Goal: Contribute content

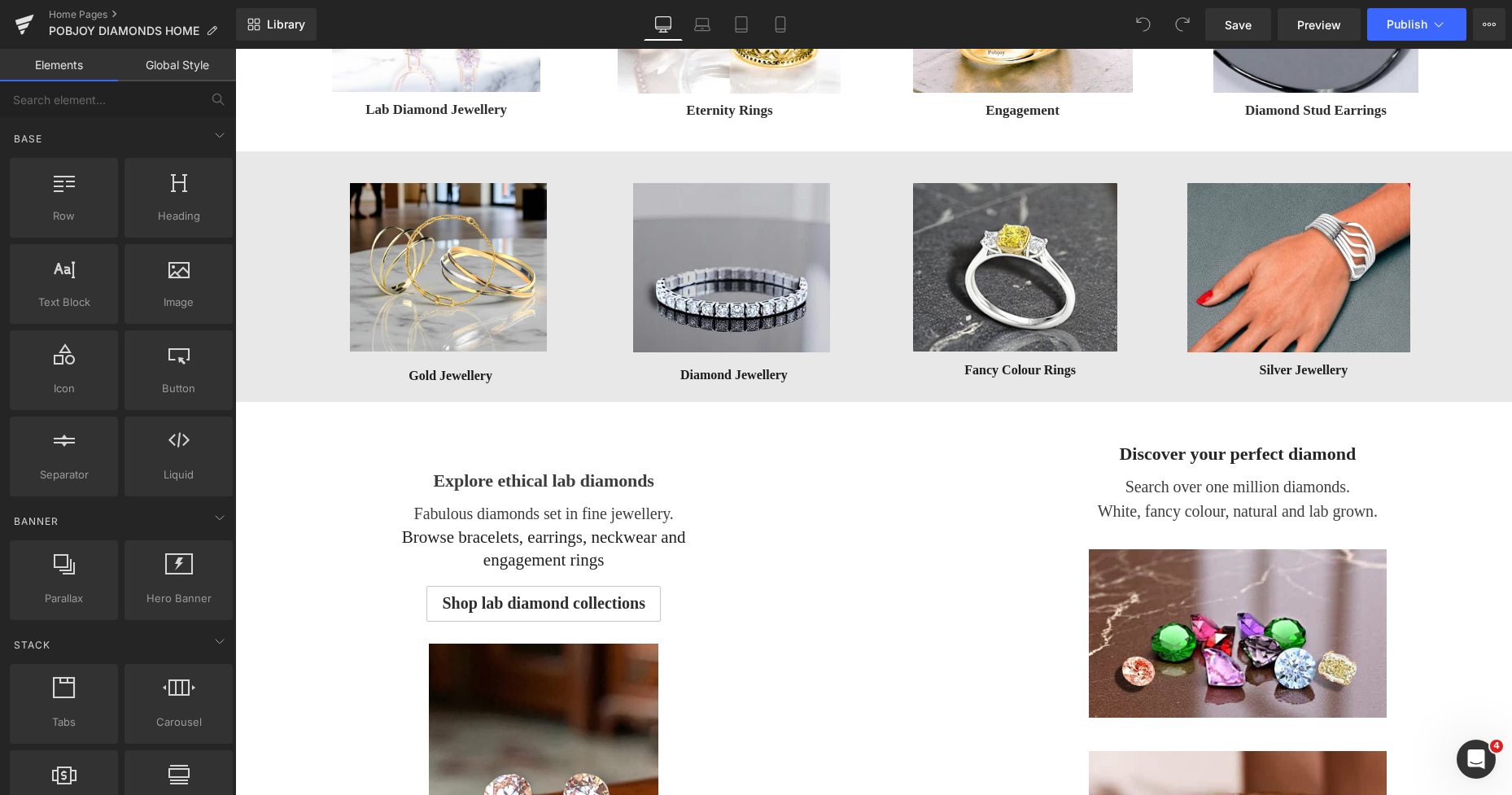
scroll to position [676, 0]
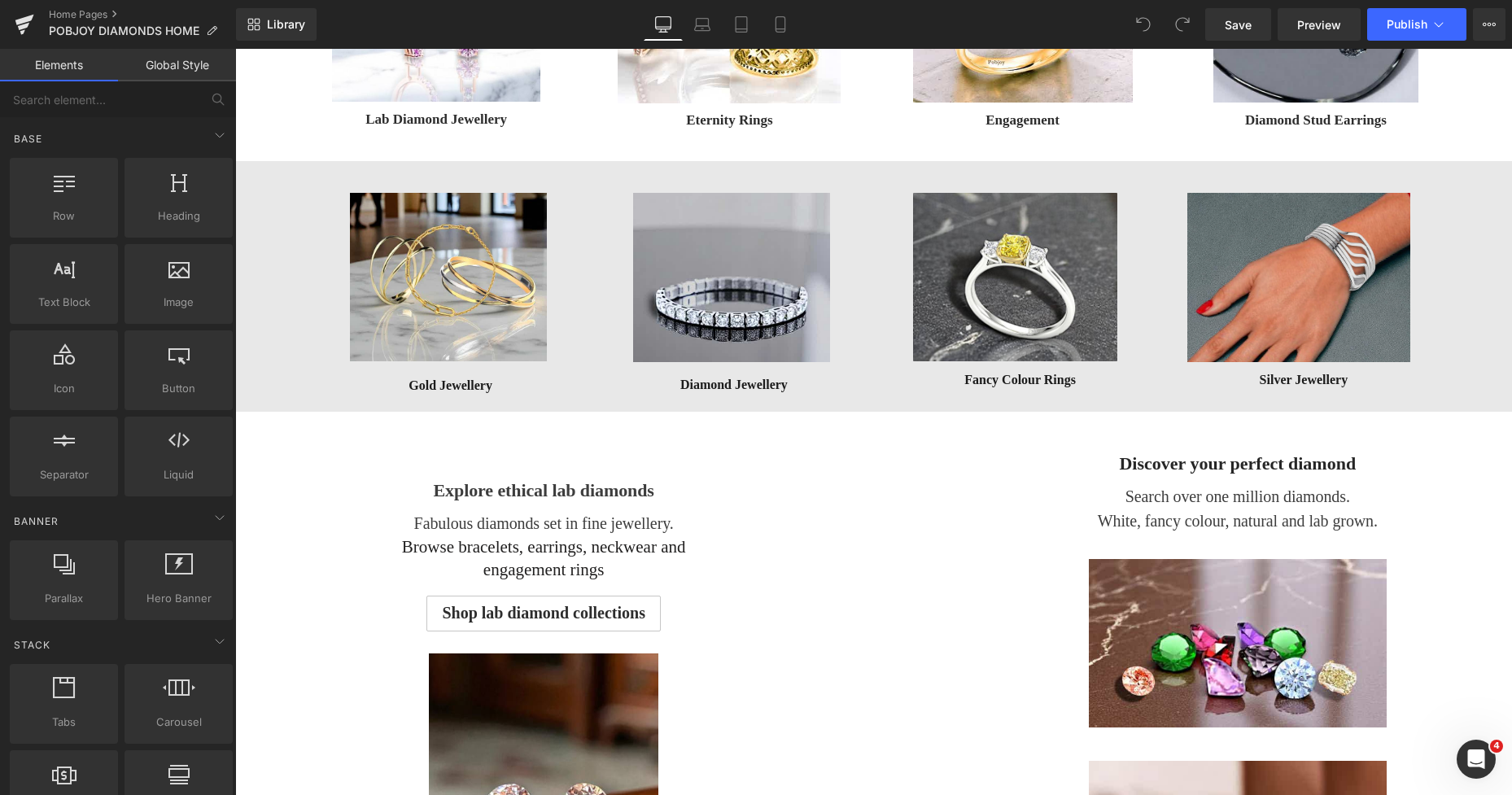
click at [1256, 252] on img at bounding box center [1299, 277] width 223 height 169
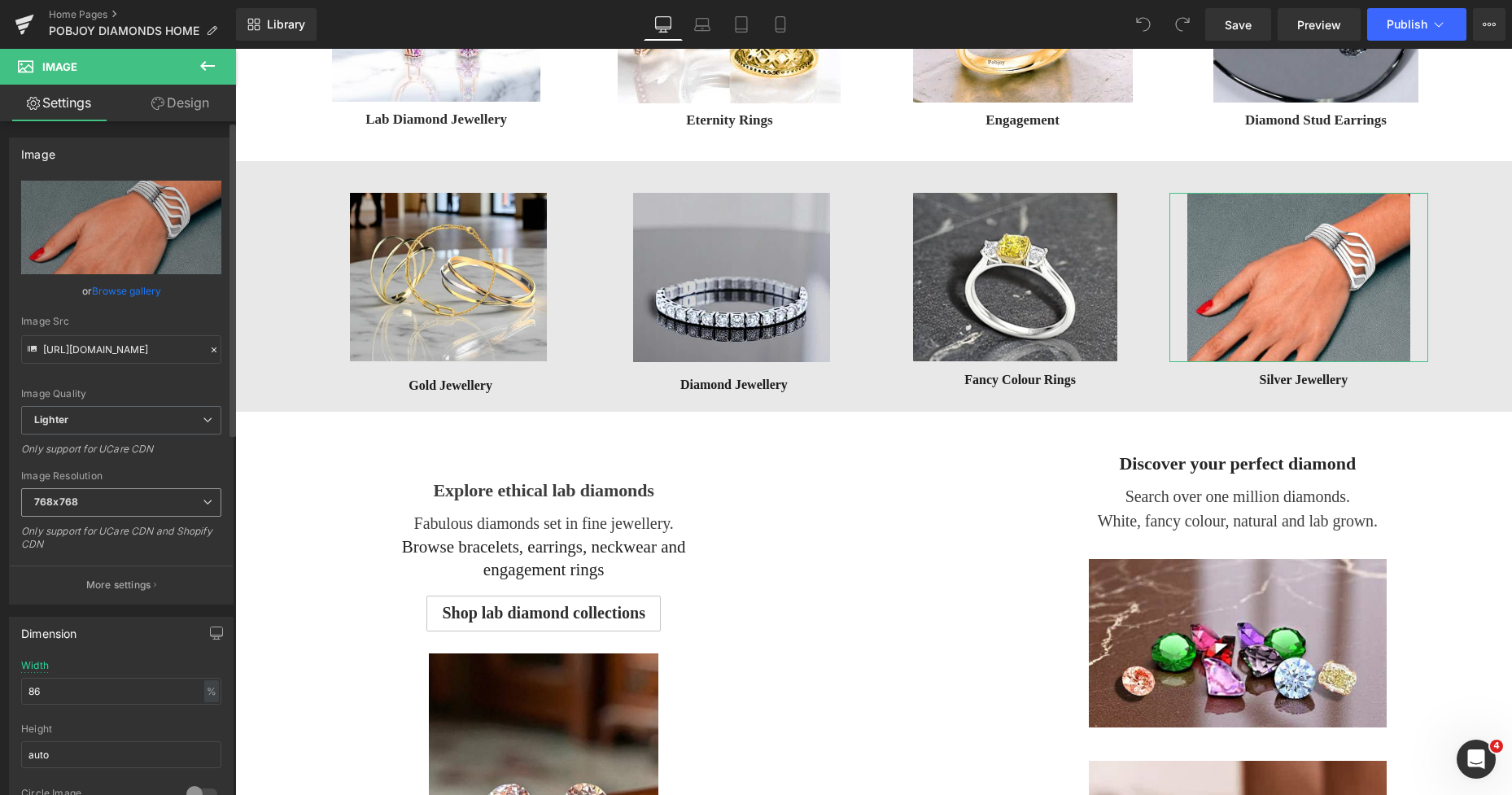
click at [109, 502] on span "768x768" at bounding box center [121, 502] width 200 height 28
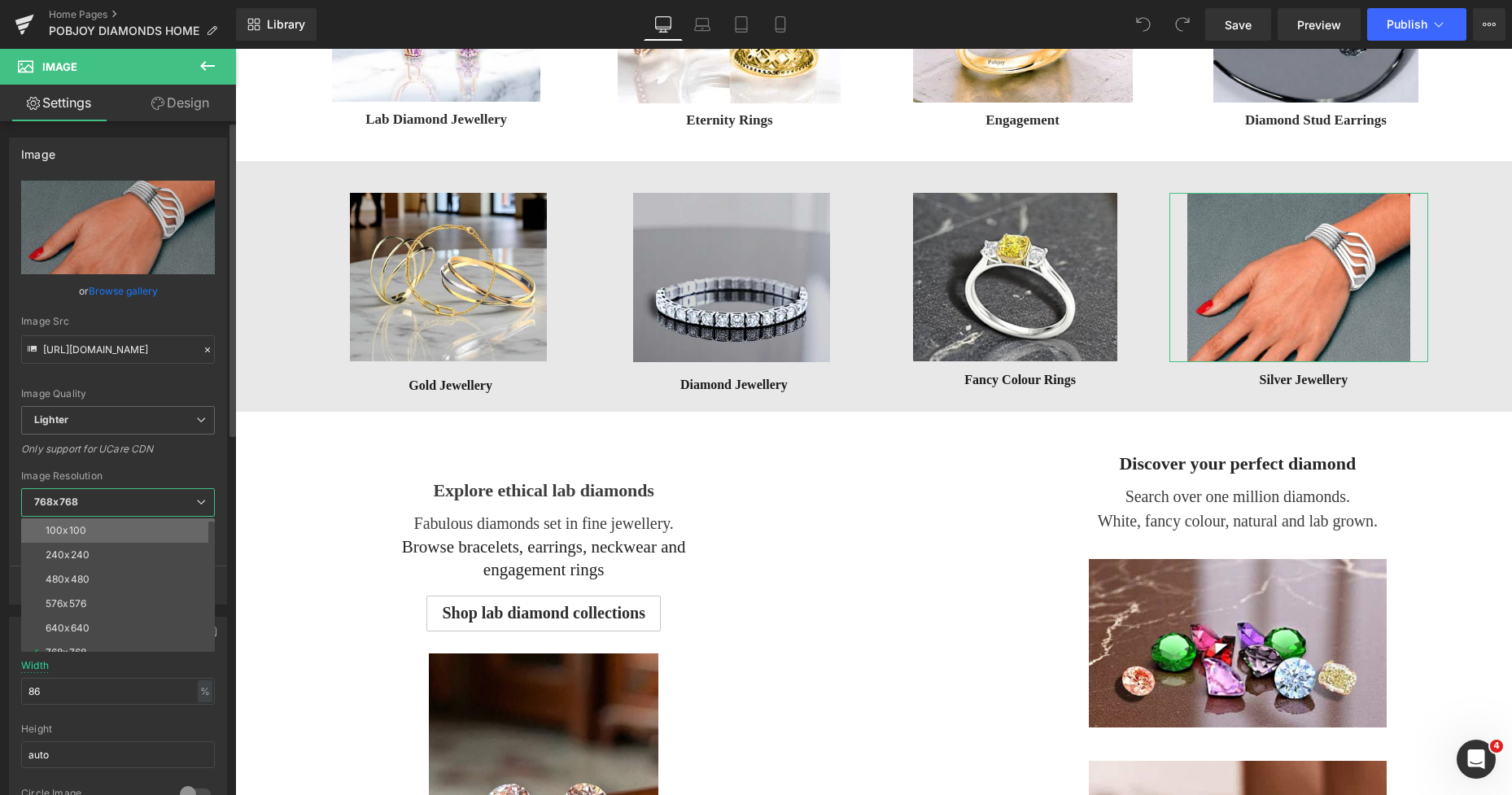
click at [99, 523] on li "100x100" at bounding box center [122, 530] width 201 height 24
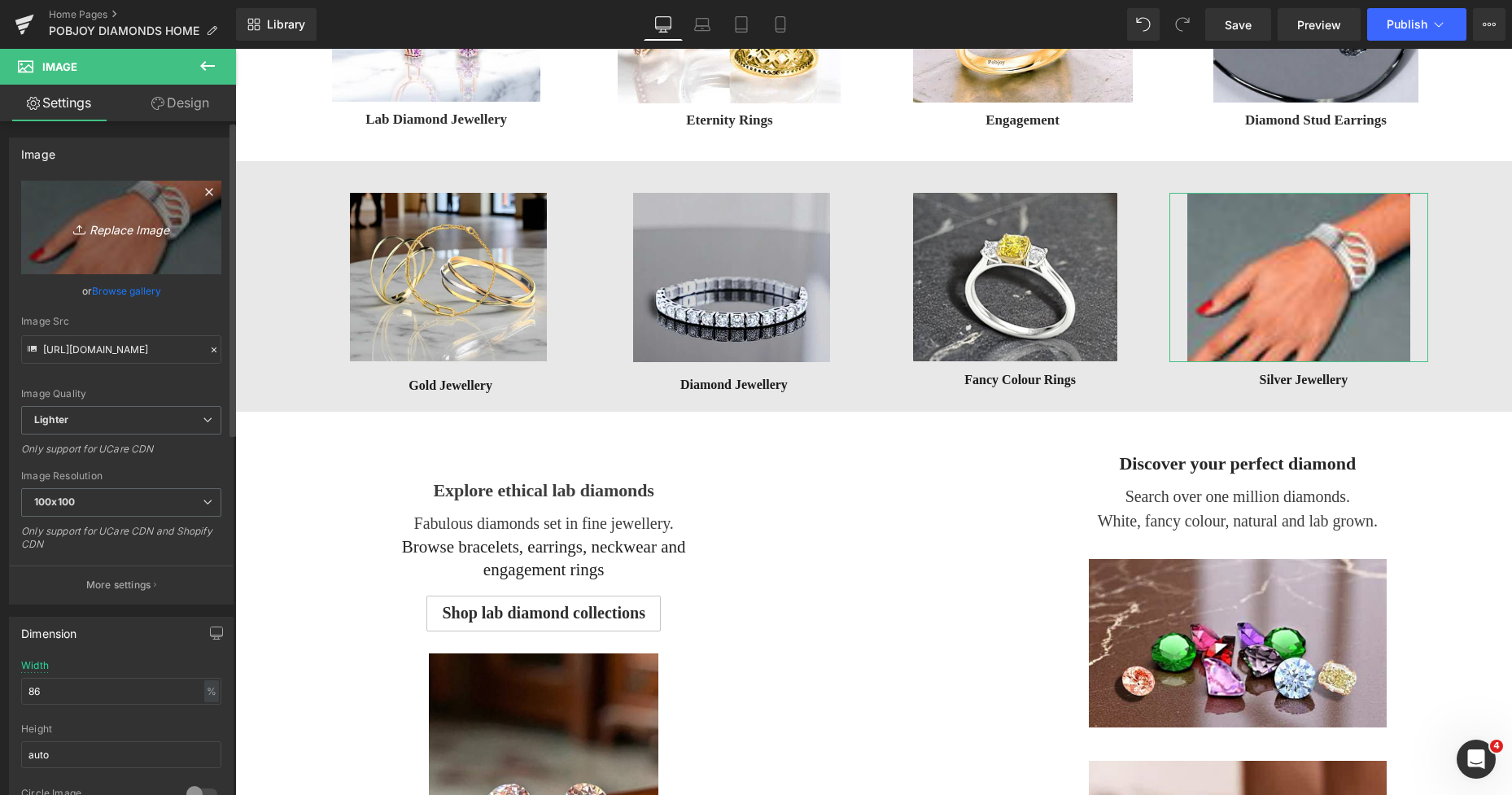
click at [155, 252] on link "Replace Image" at bounding box center [121, 227] width 200 height 94
type input "C:\fakepath\New Template-Photoroom - 2025-10-01T003855.673.png"
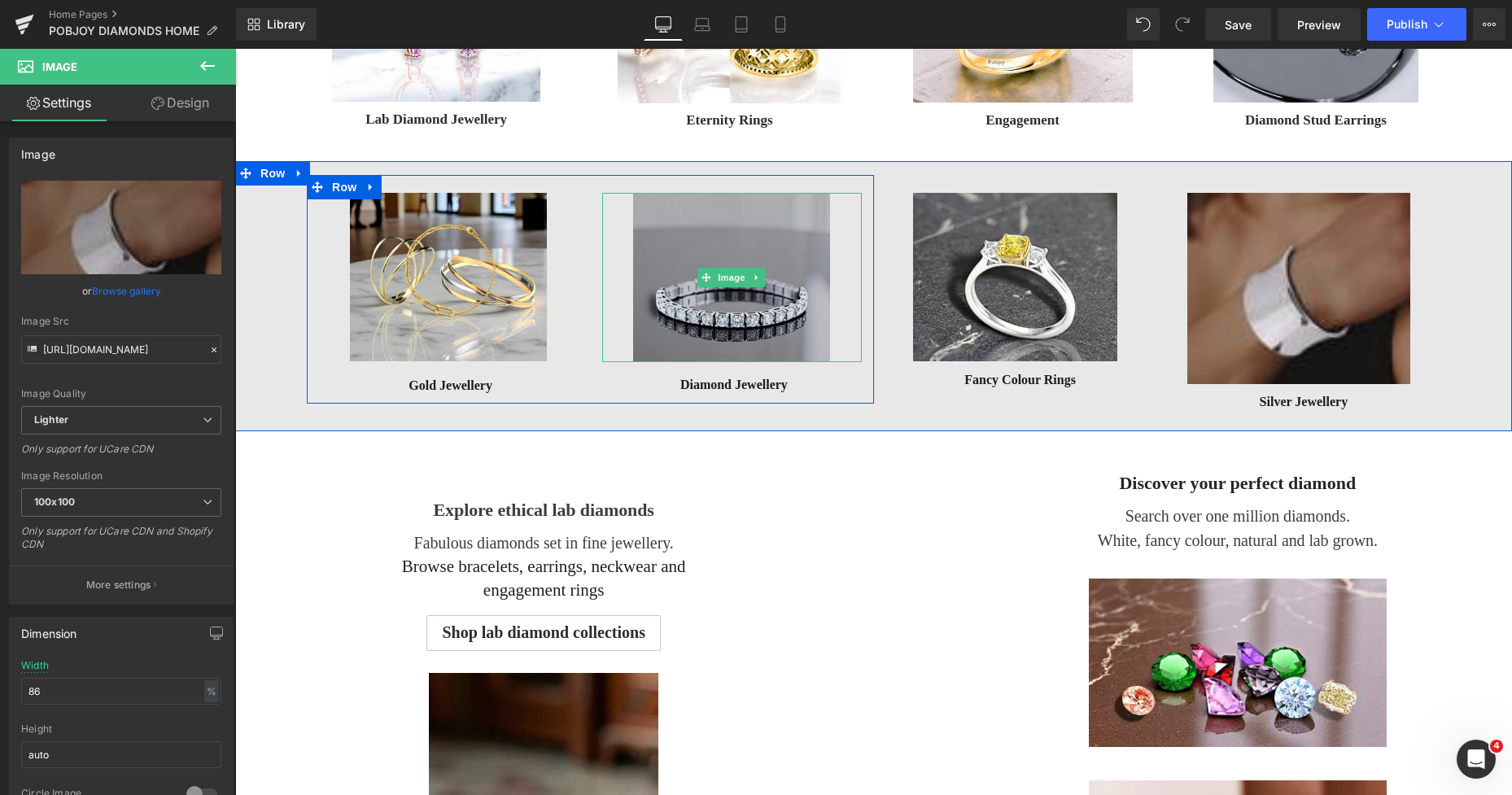
click at [763, 242] on img at bounding box center [731, 277] width 197 height 169
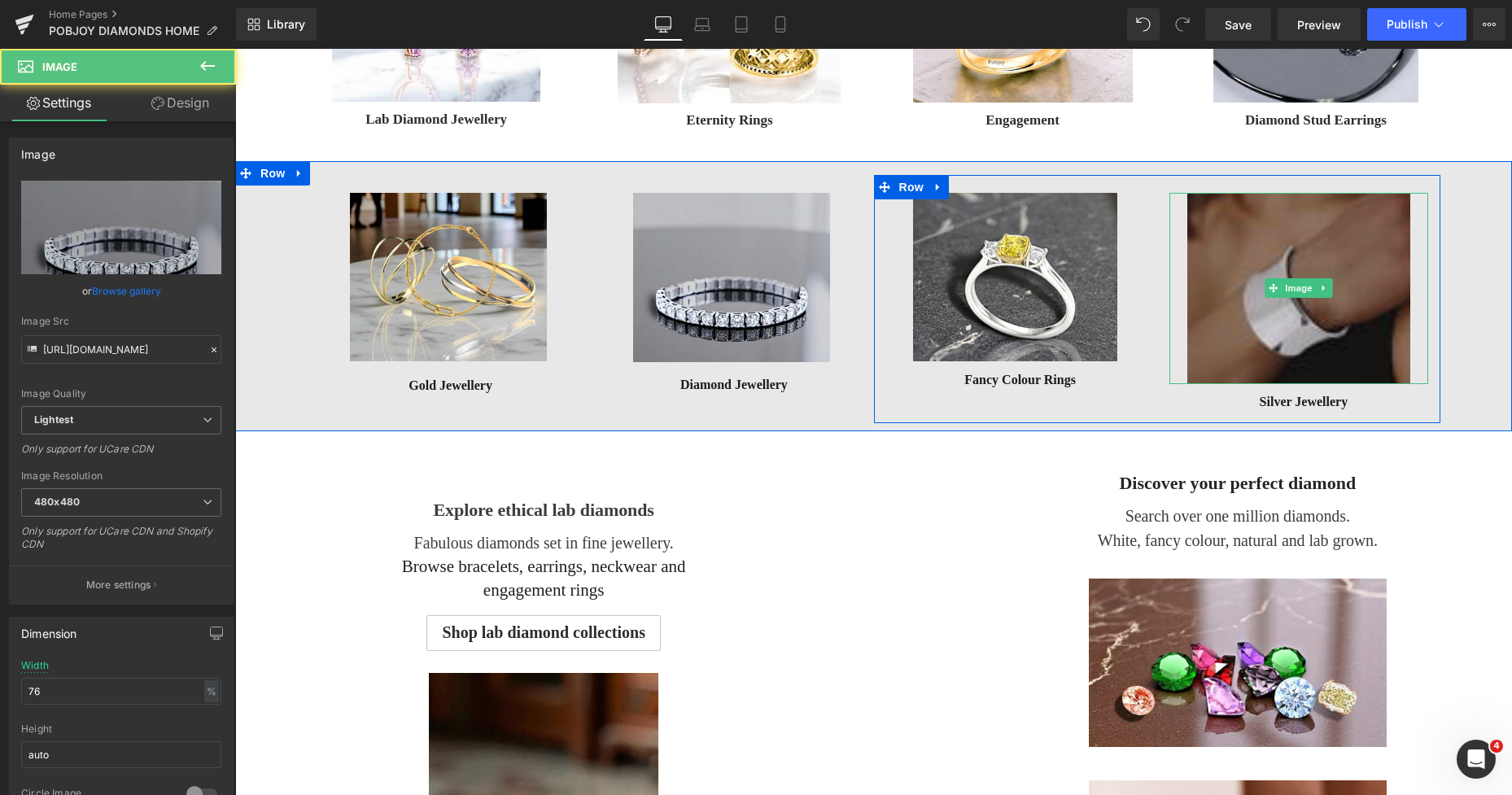
click at [1226, 248] on img at bounding box center [1299, 288] width 223 height 191
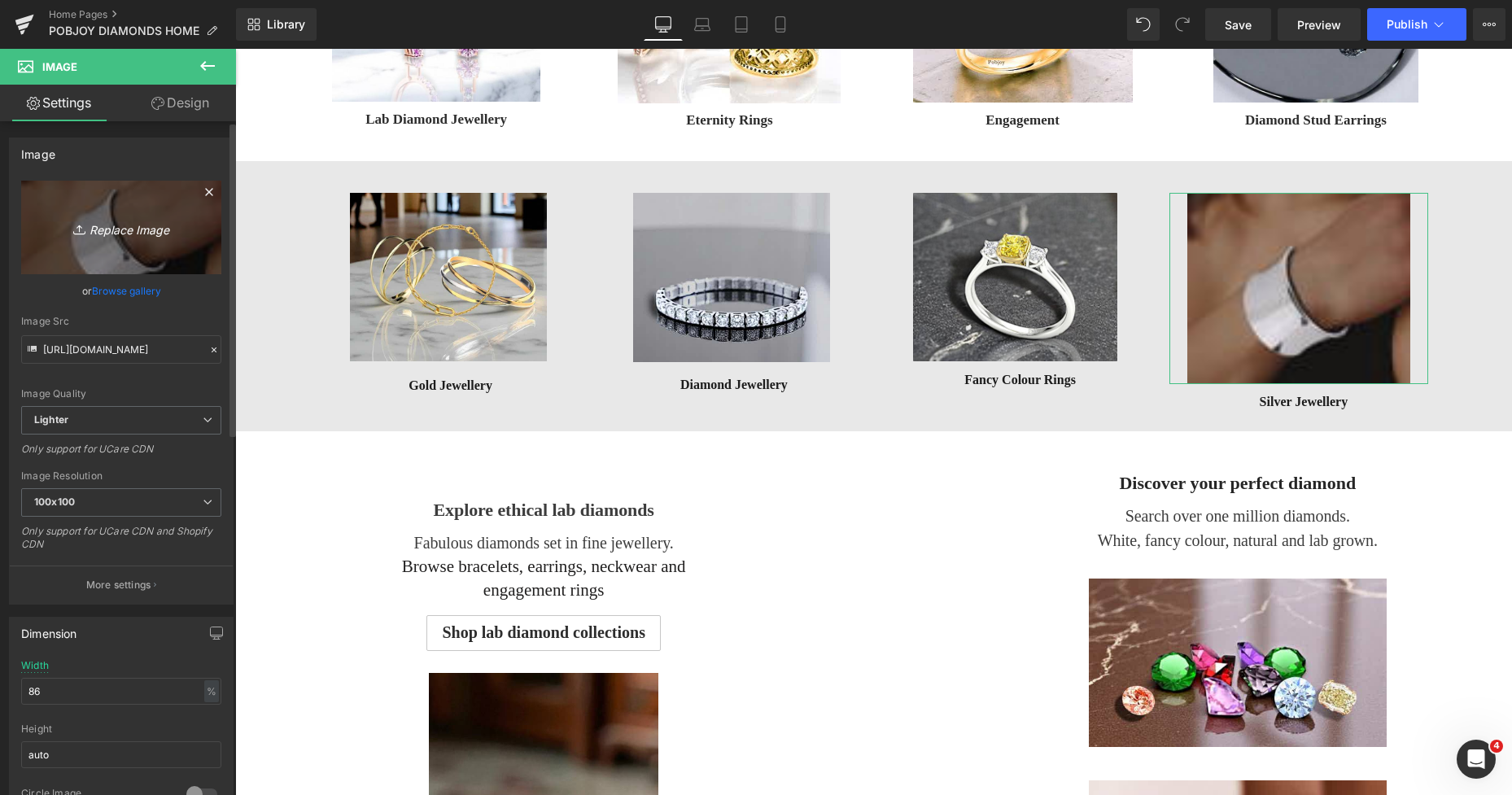
click at [123, 251] on link "Replace Image" at bounding box center [121, 227] width 200 height 94
type input "C:\fakepath\New Template-Photoroom - 2025-10-01T003855.673.png"
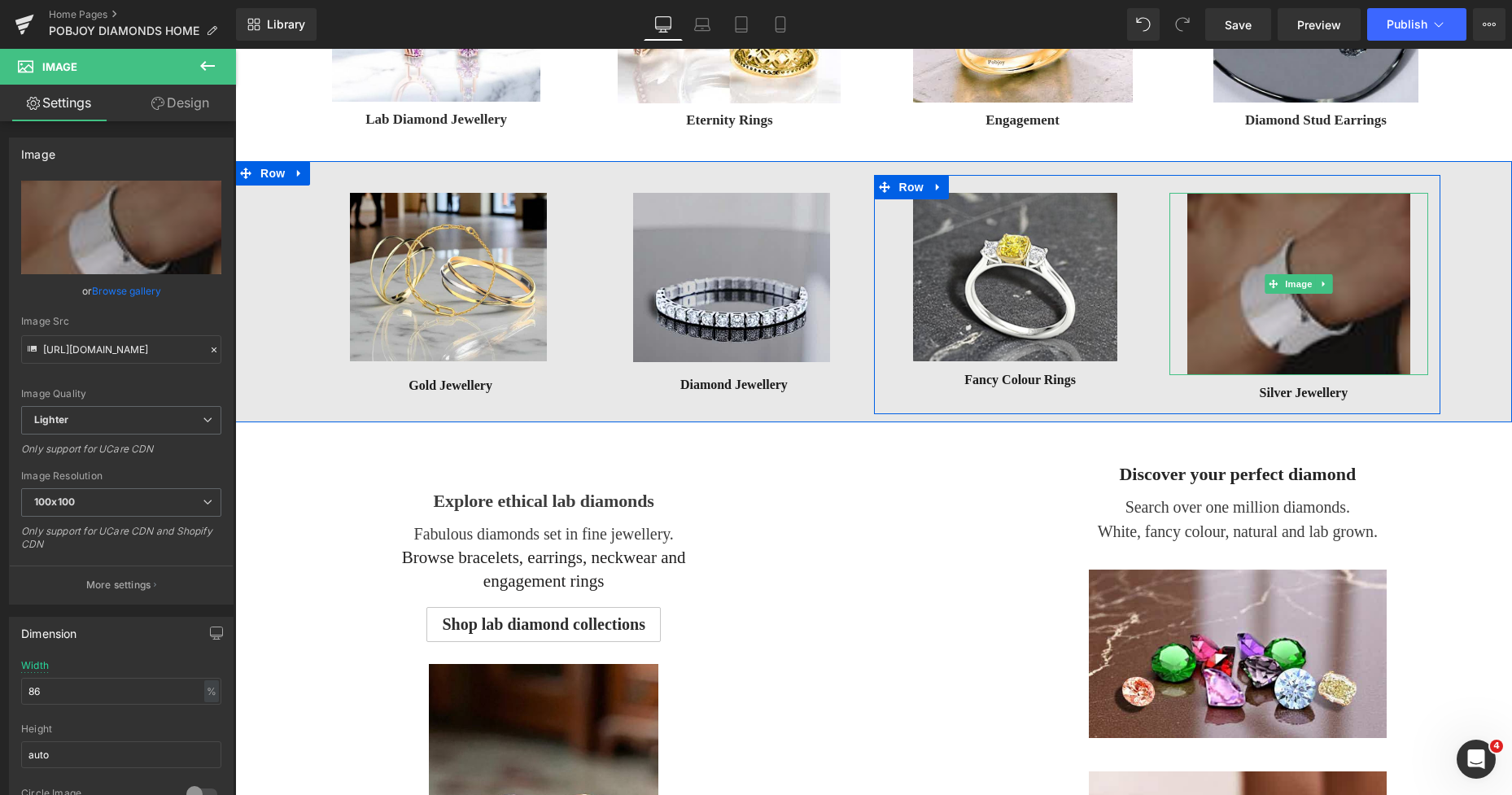
click at [1212, 293] on img at bounding box center [1299, 284] width 223 height 182
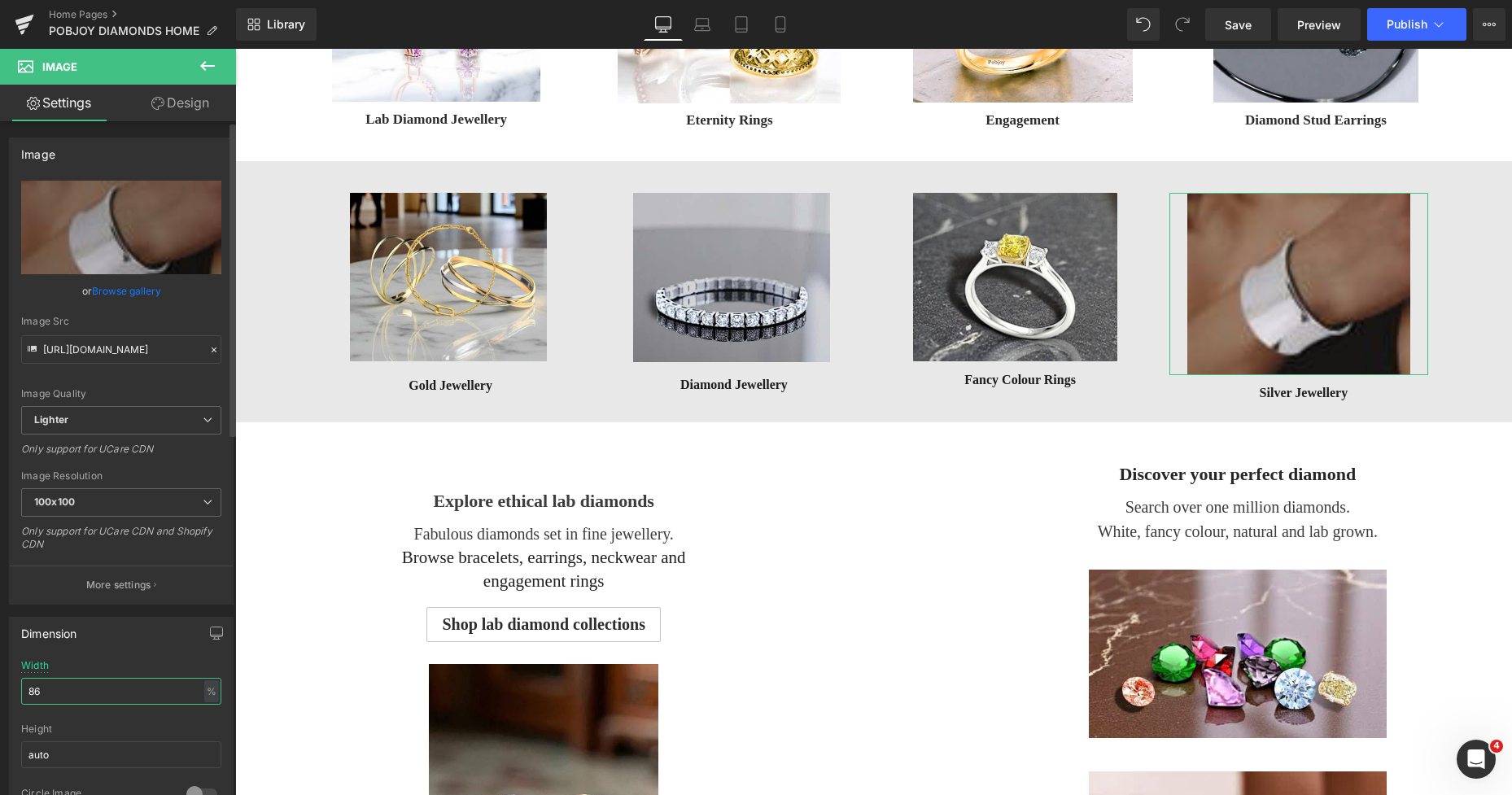
drag, startPoint x: 61, startPoint y: 688, endPoint x: 8, endPoint y: 699, distance: 54.1
click at [8, 699] on div "Dimension 86% Width 86 % % px auto Height auto 0 Circle Image" at bounding box center [121, 713] width 244 height 219
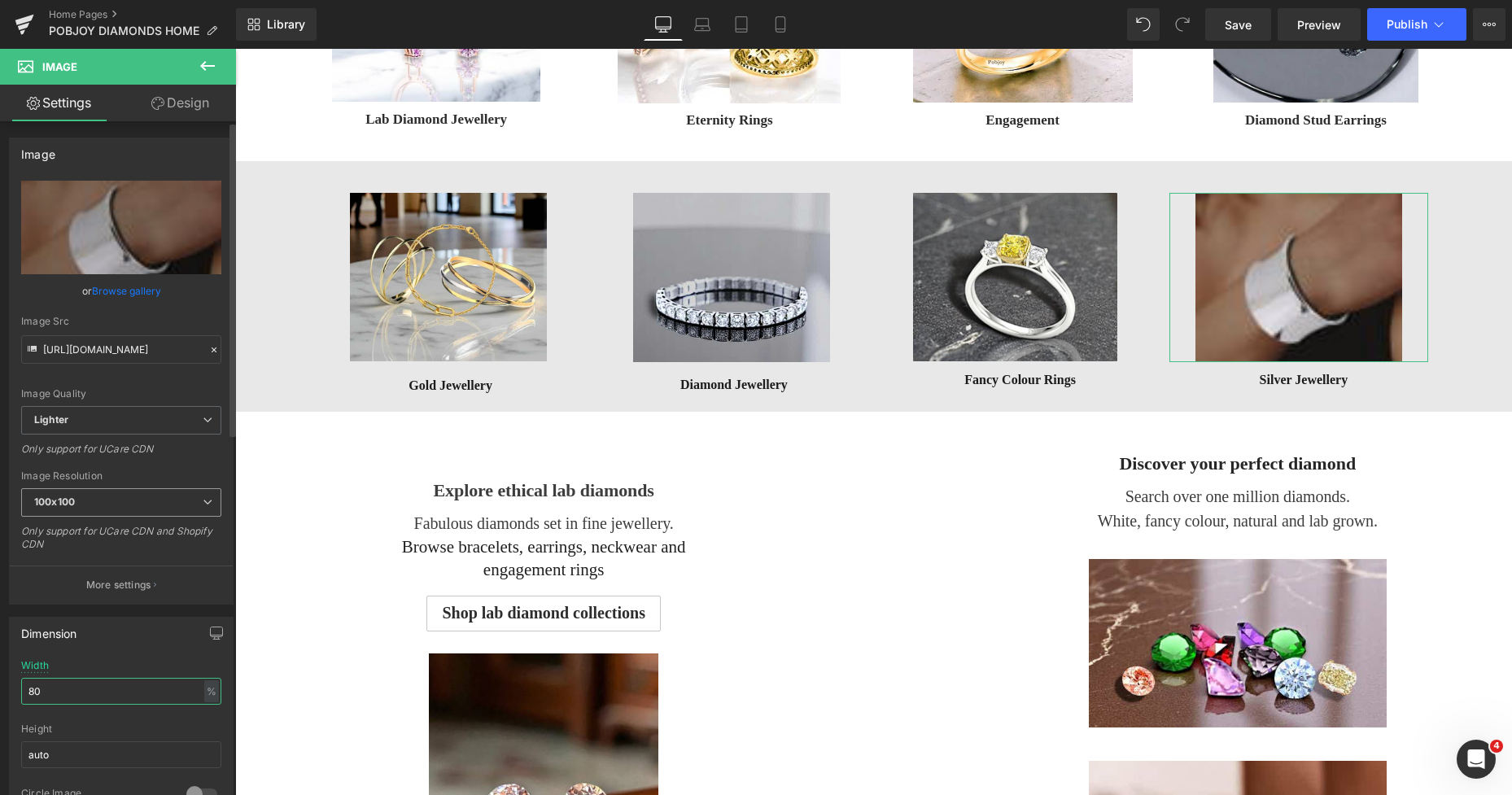
type input "80"
click at [84, 506] on span "100x100" at bounding box center [121, 502] width 200 height 28
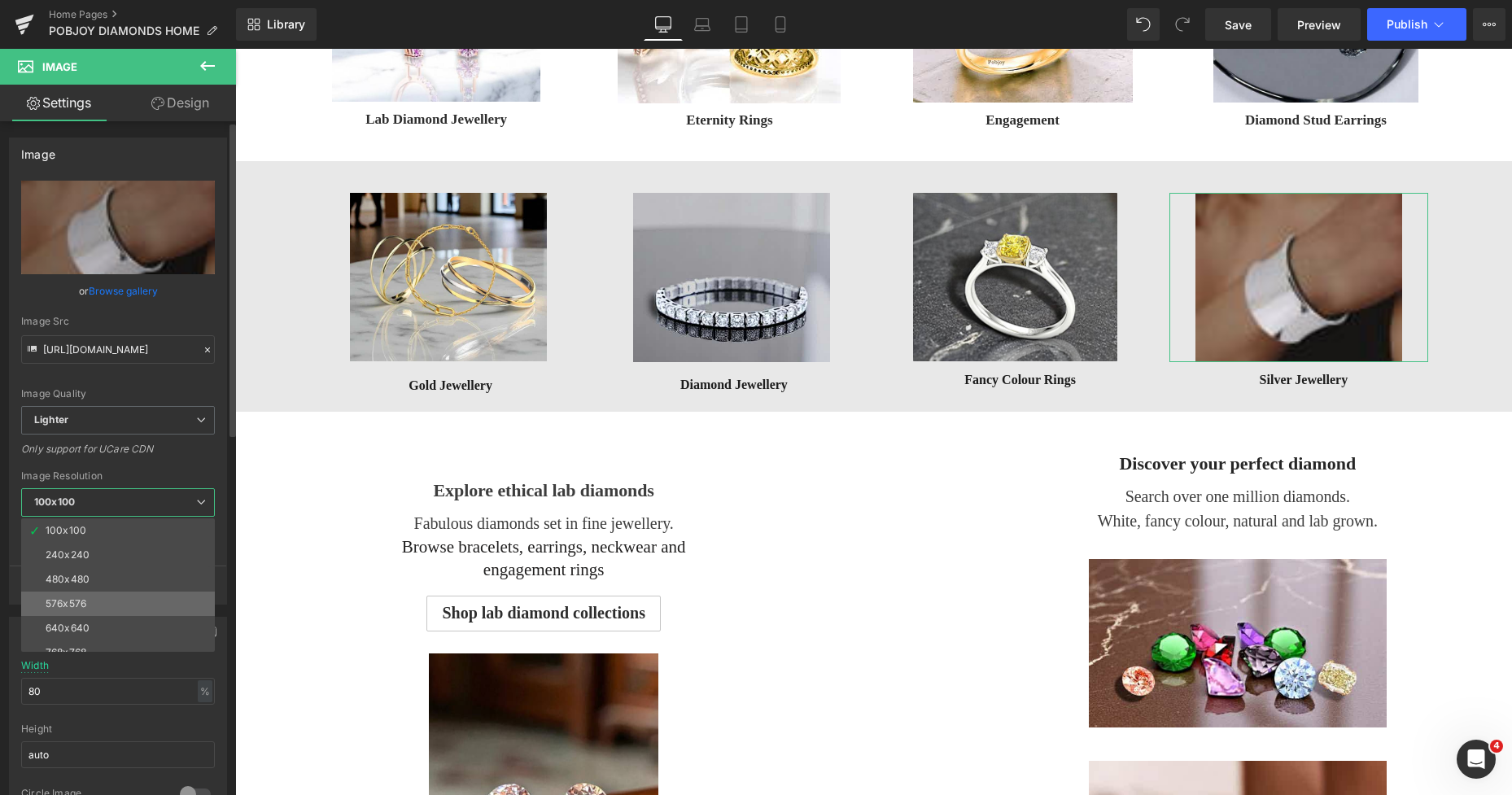
click at [81, 599] on div "576x576" at bounding box center [65, 603] width 40 height 11
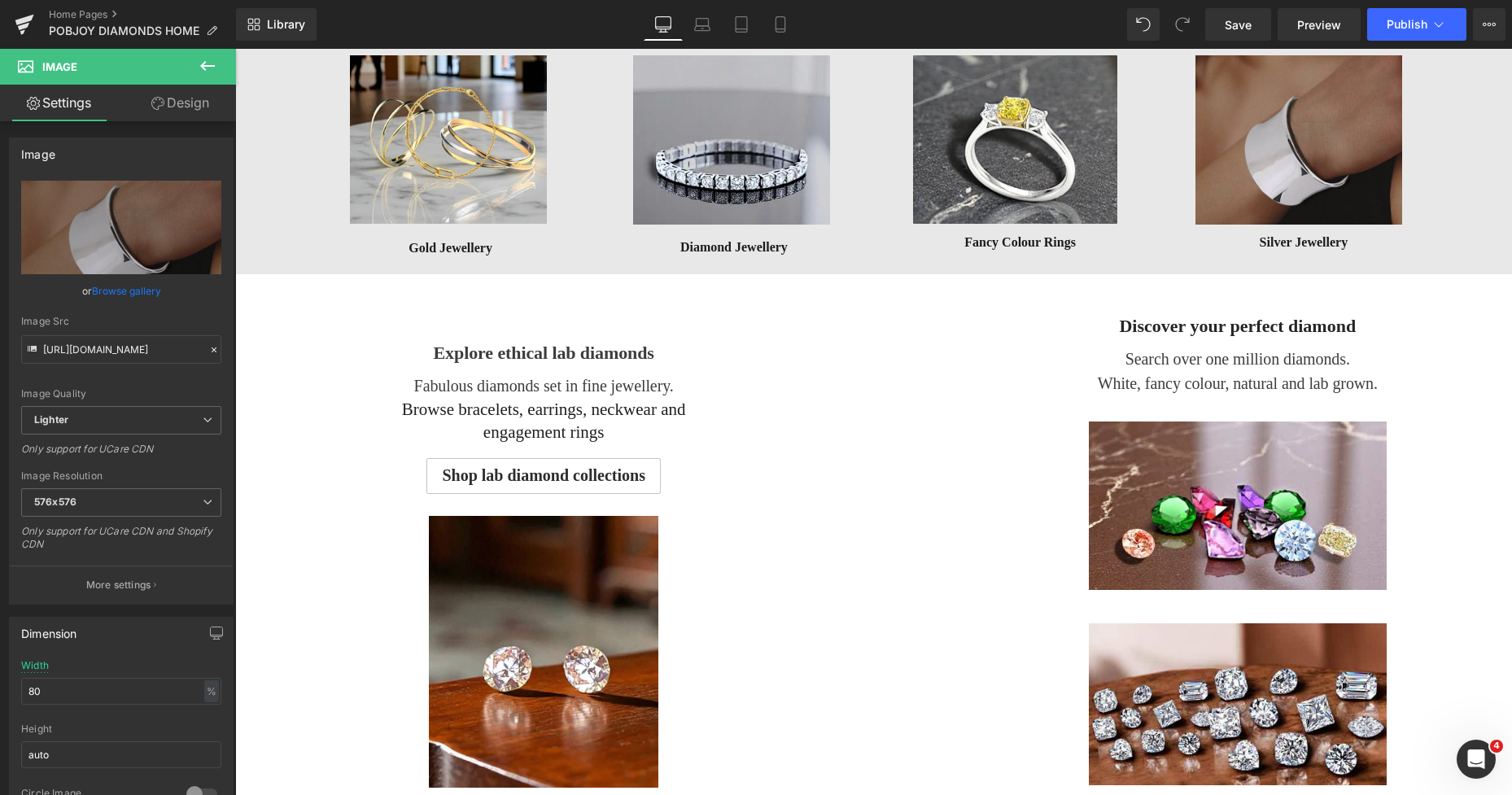
scroll to position [710, 0]
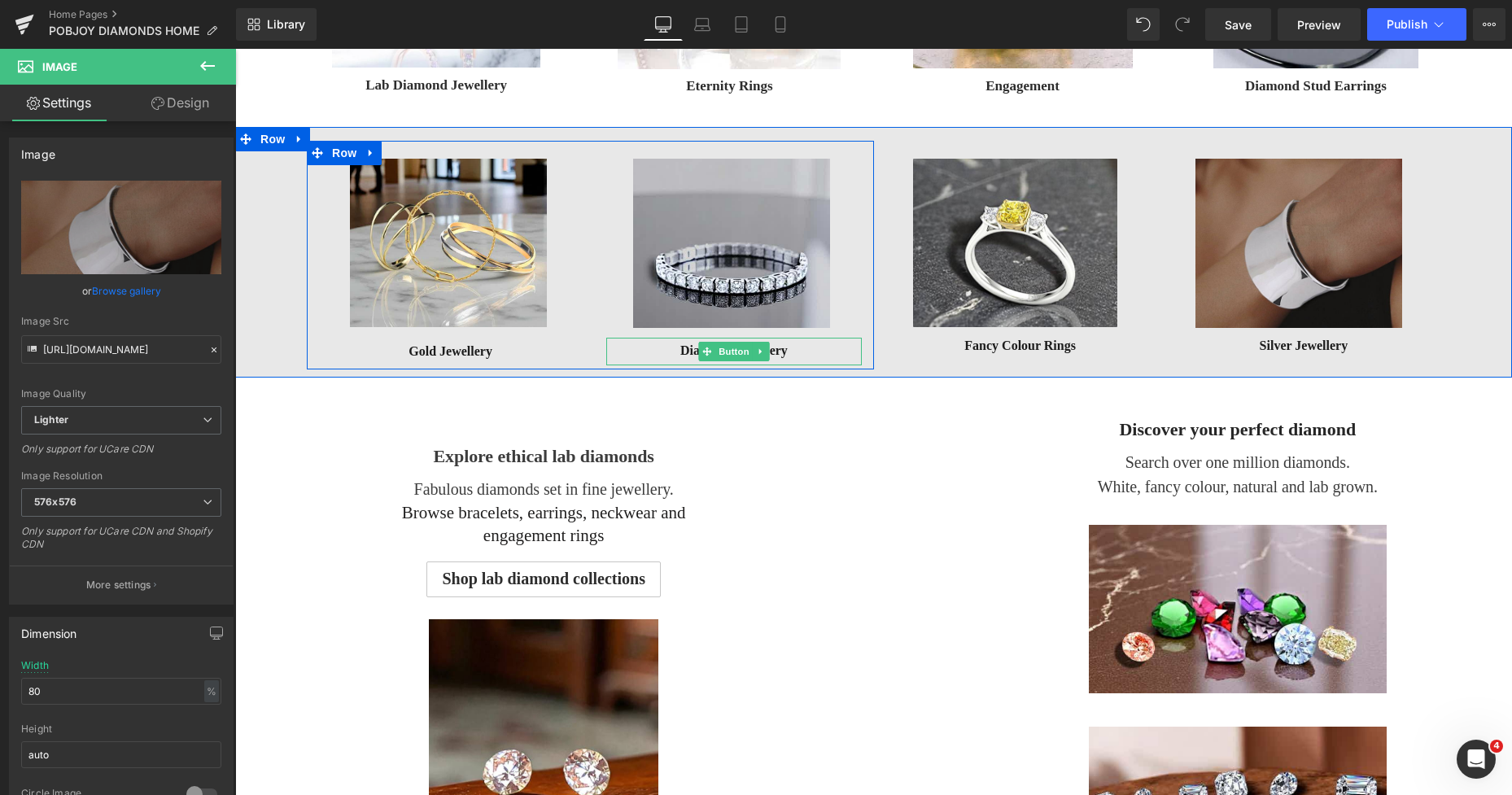
click at [662, 352] on link "Diamond Jewellery" at bounding box center [733, 353] width 255 height 23
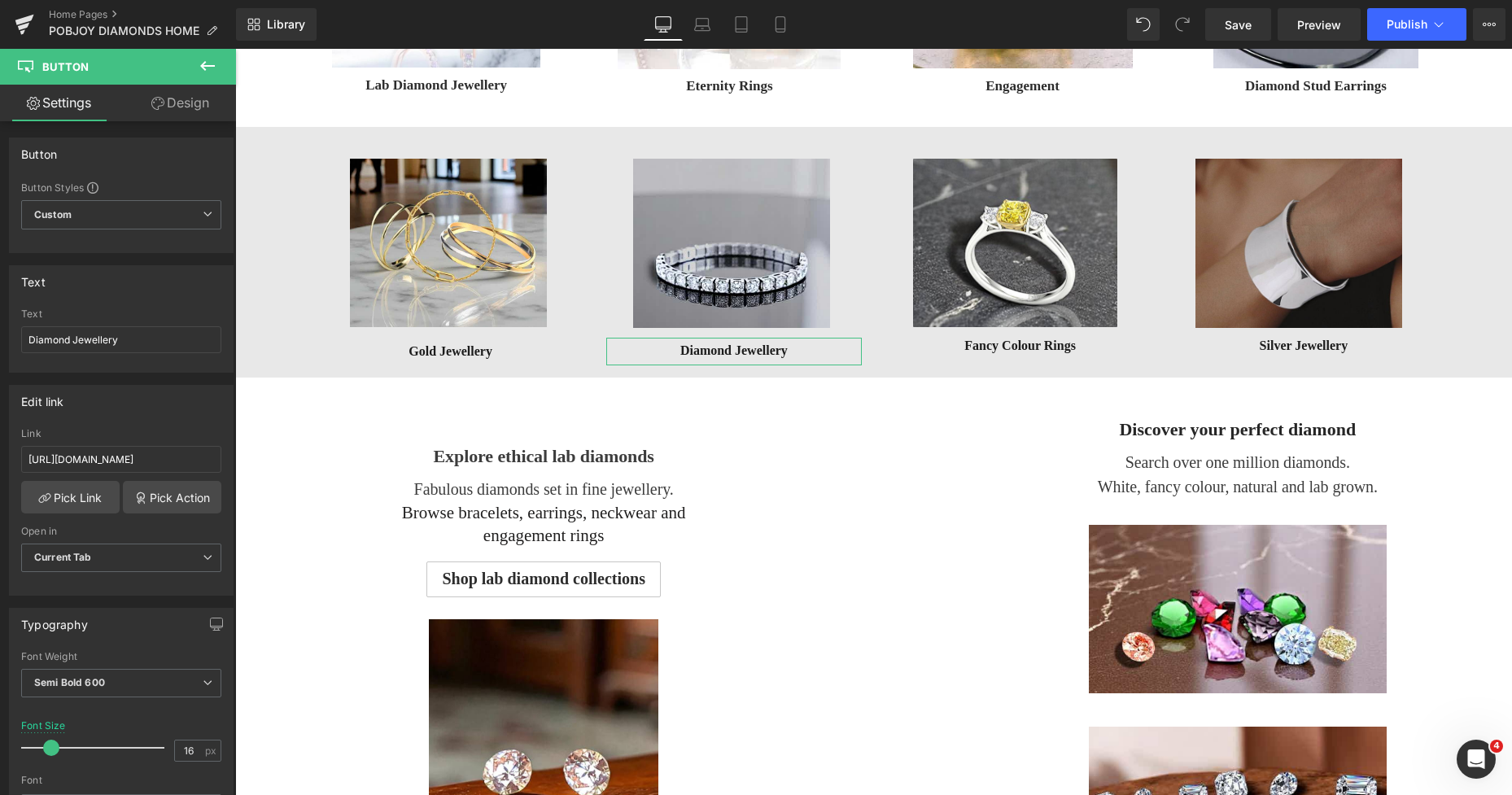
click at [191, 115] on link "Design" at bounding box center [181, 102] width 118 height 37
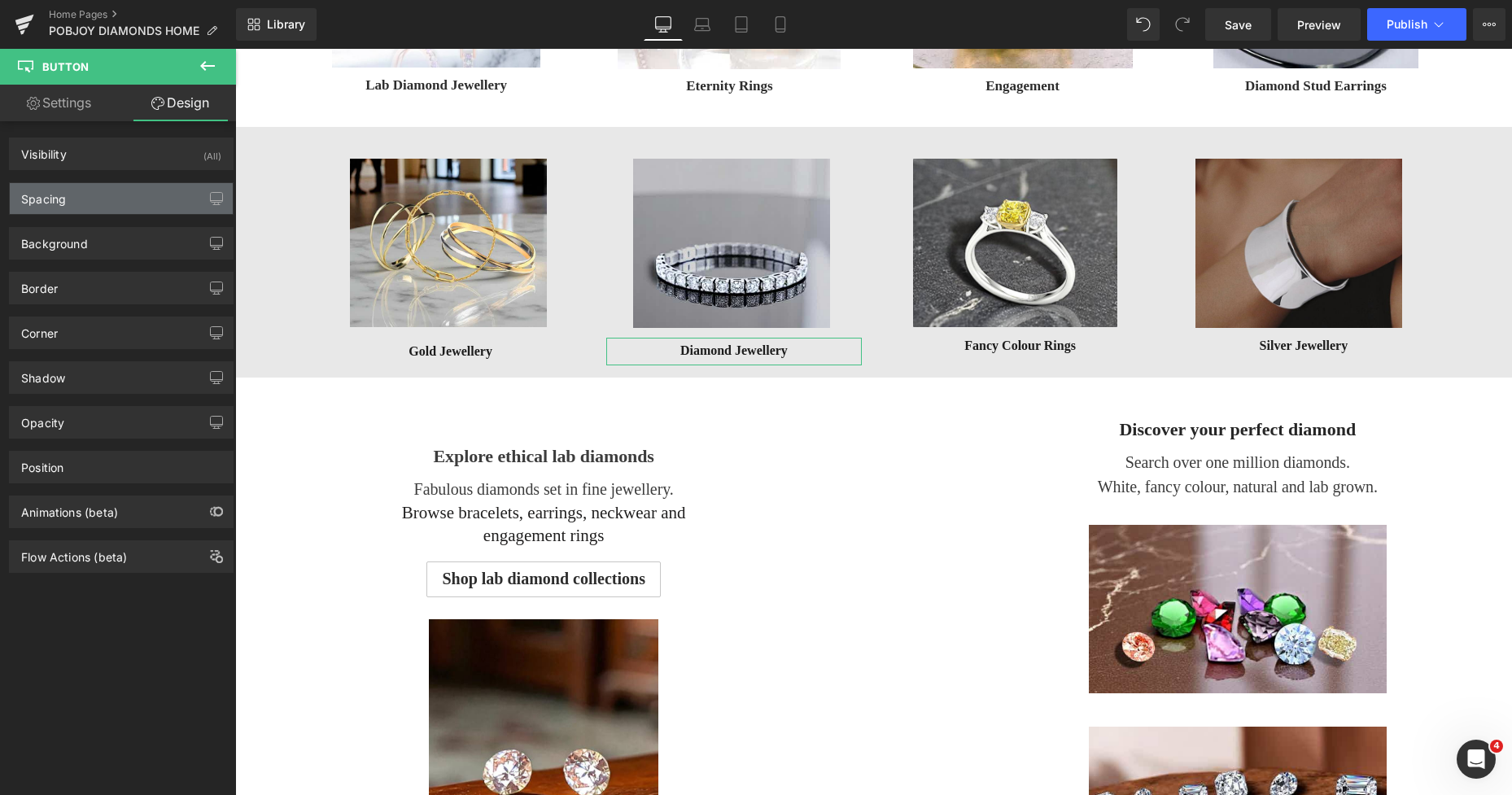
click at [112, 191] on div "Spacing" at bounding box center [120, 198] width 223 height 31
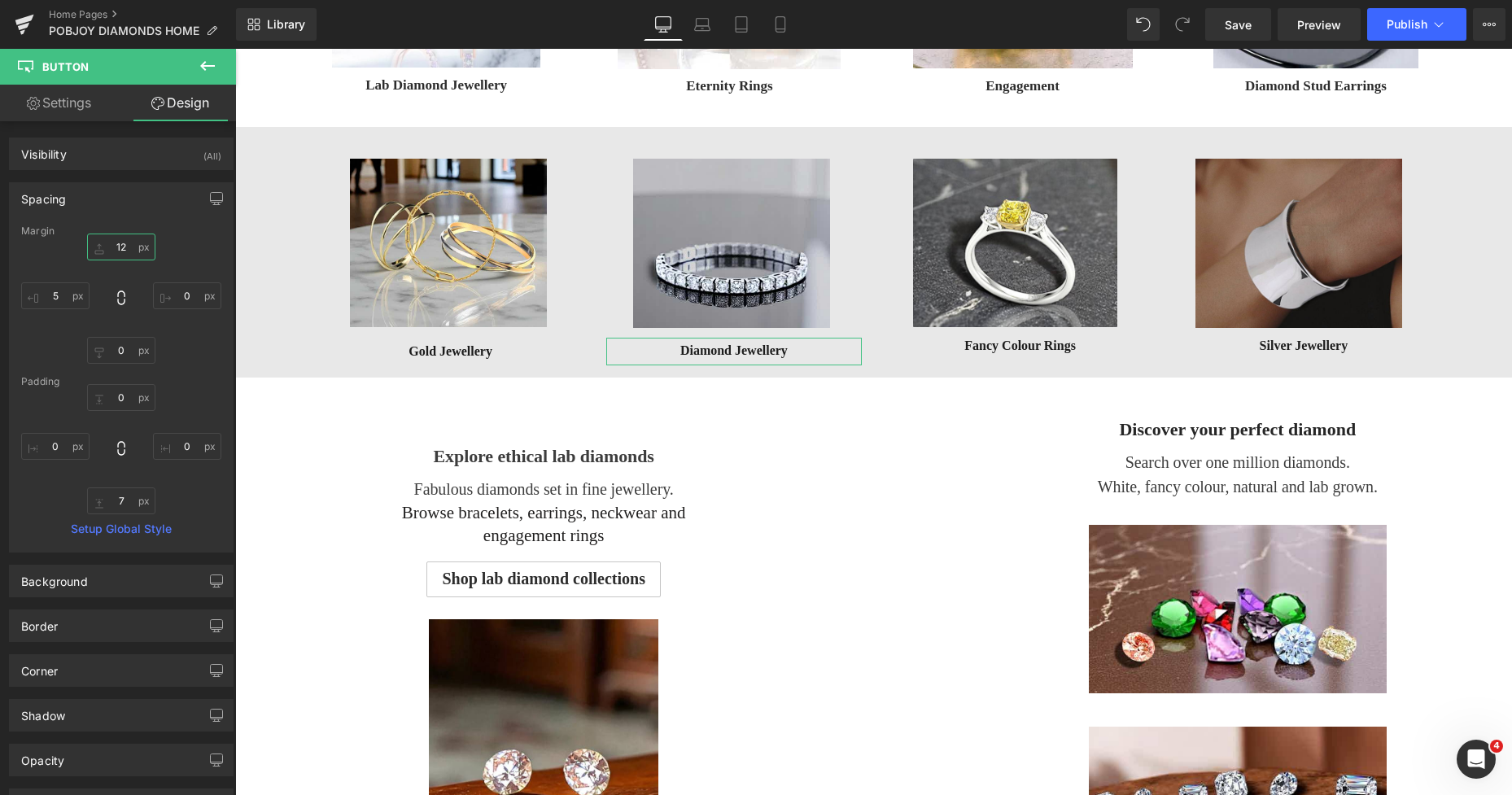
click at [122, 240] on input "12" at bounding box center [121, 246] width 69 height 27
type input "11"
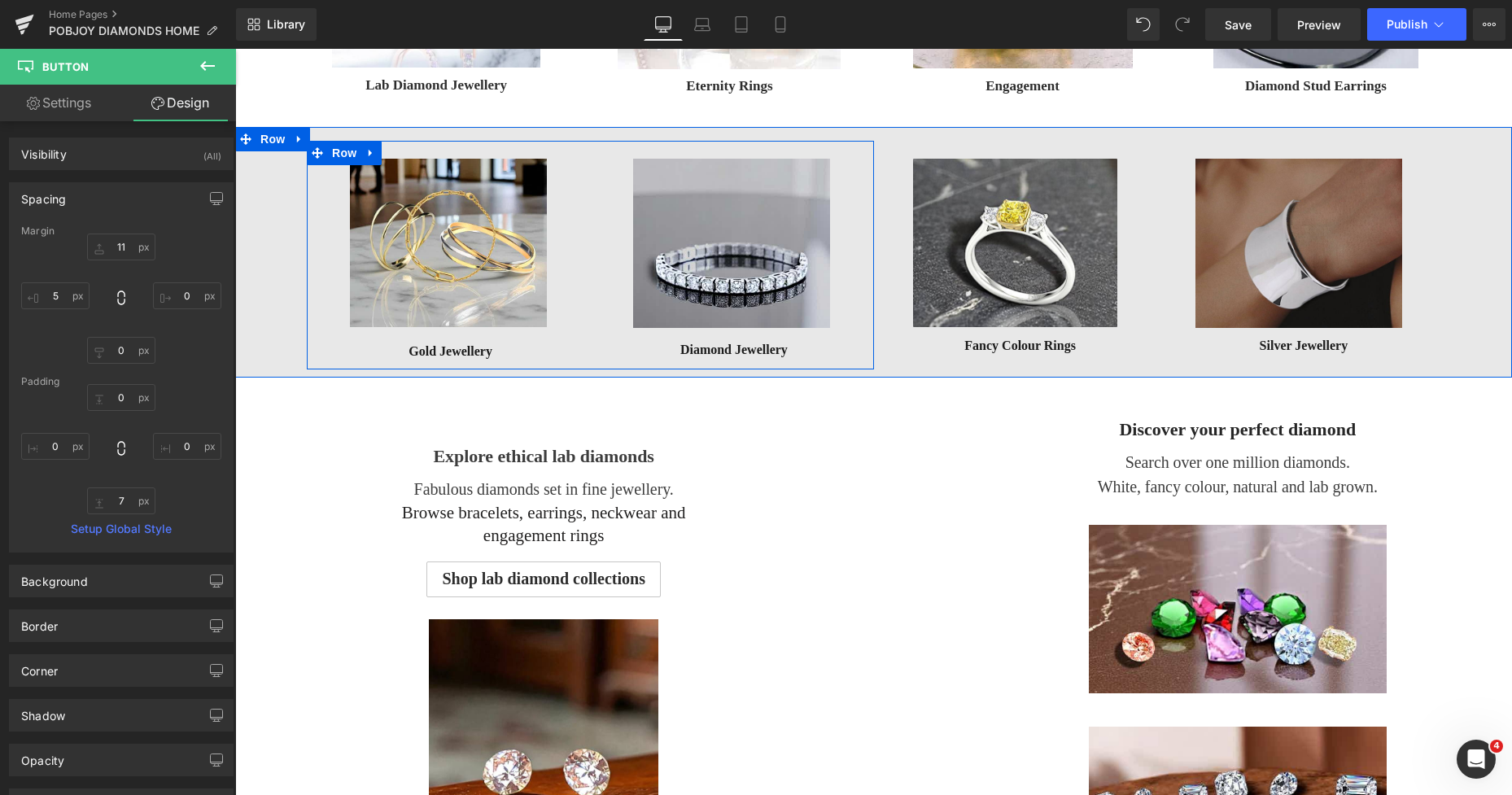
click at [403, 351] on link "Gold Jewellery" at bounding box center [450, 353] width 255 height 23
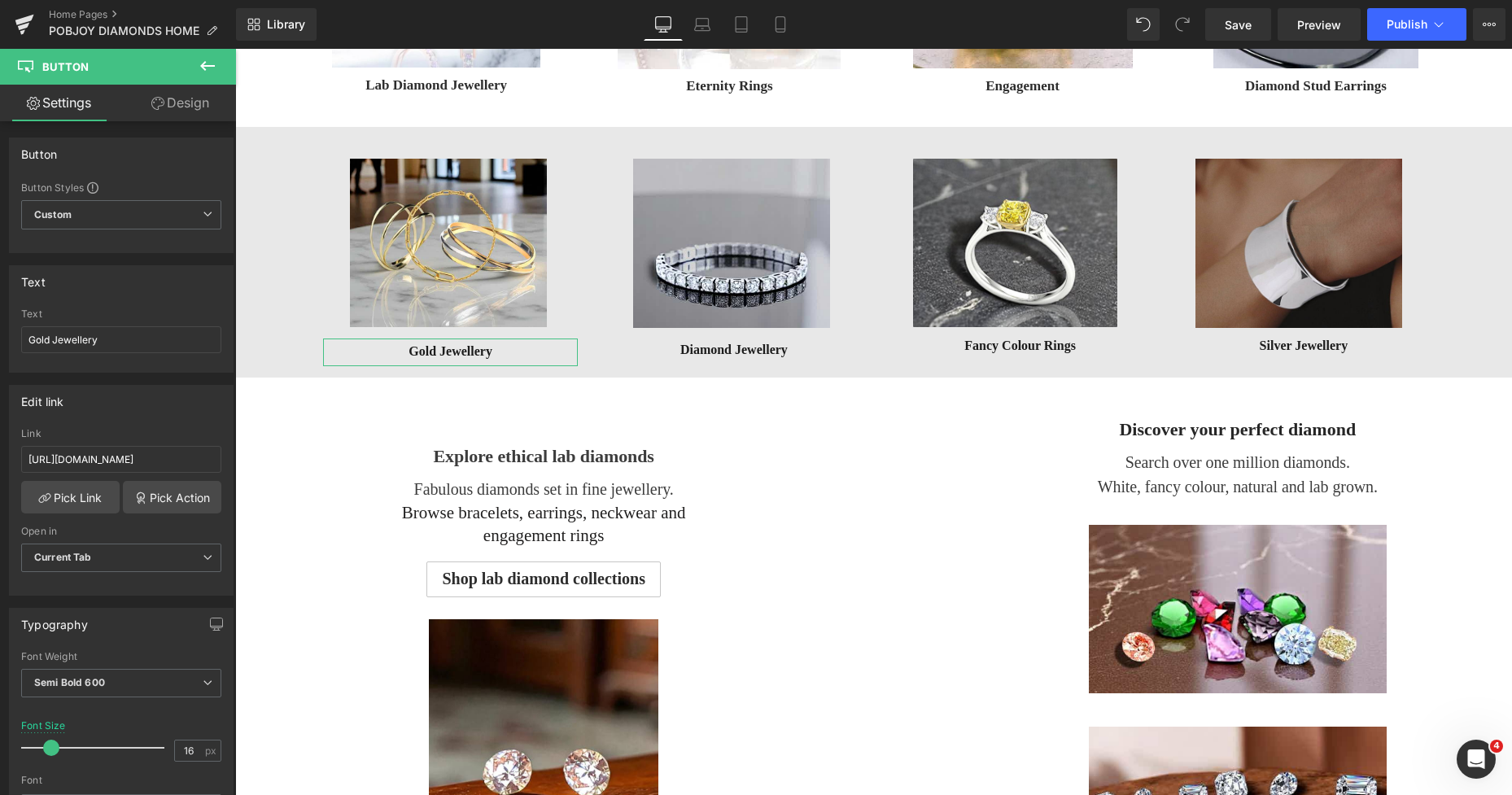
click at [182, 102] on link "Design" at bounding box center [181, 102] width 118 height 37
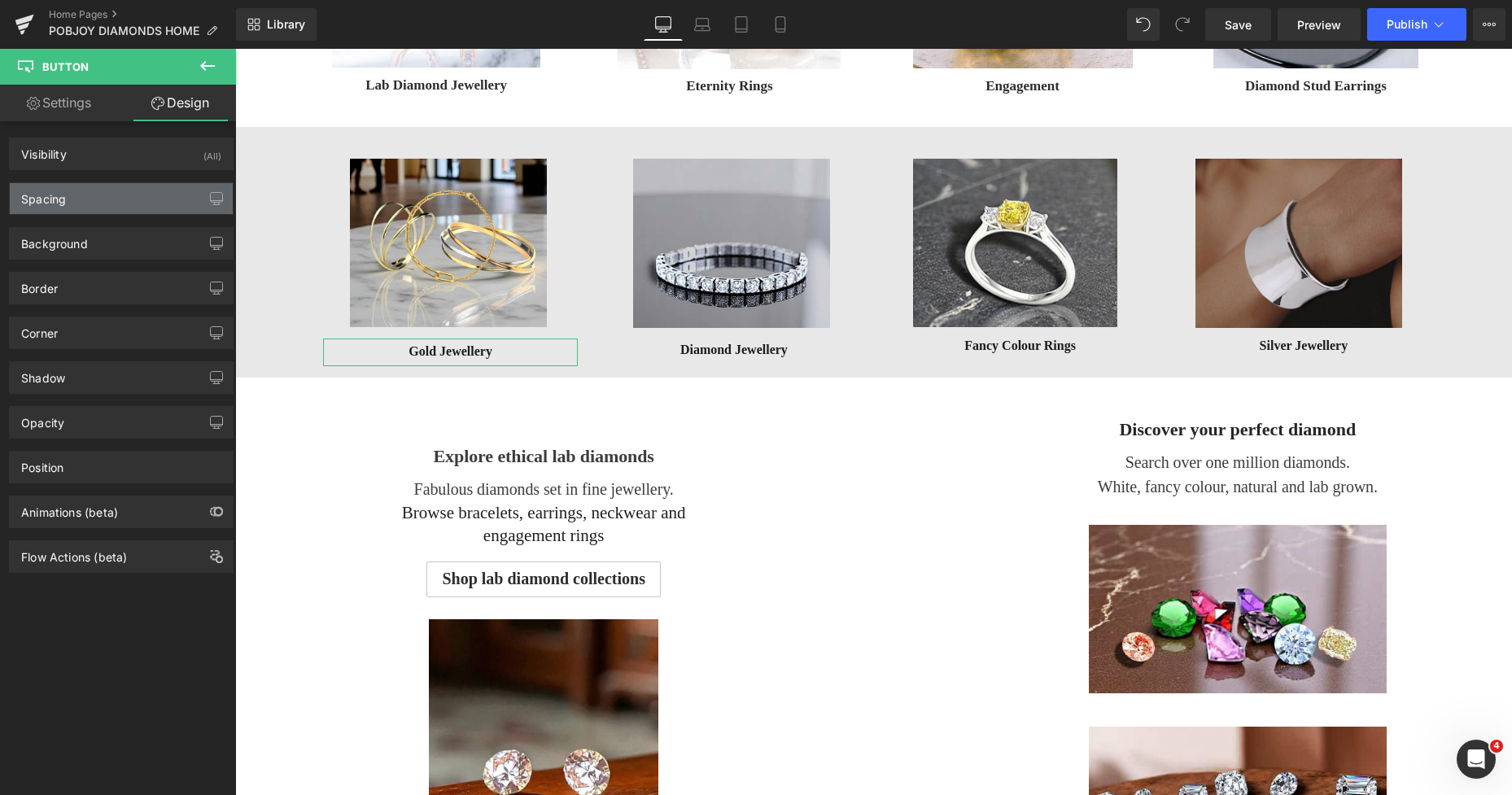
click at [79, 199] on div "Spacing" at bounding box center [120, 198] width 223 height 31
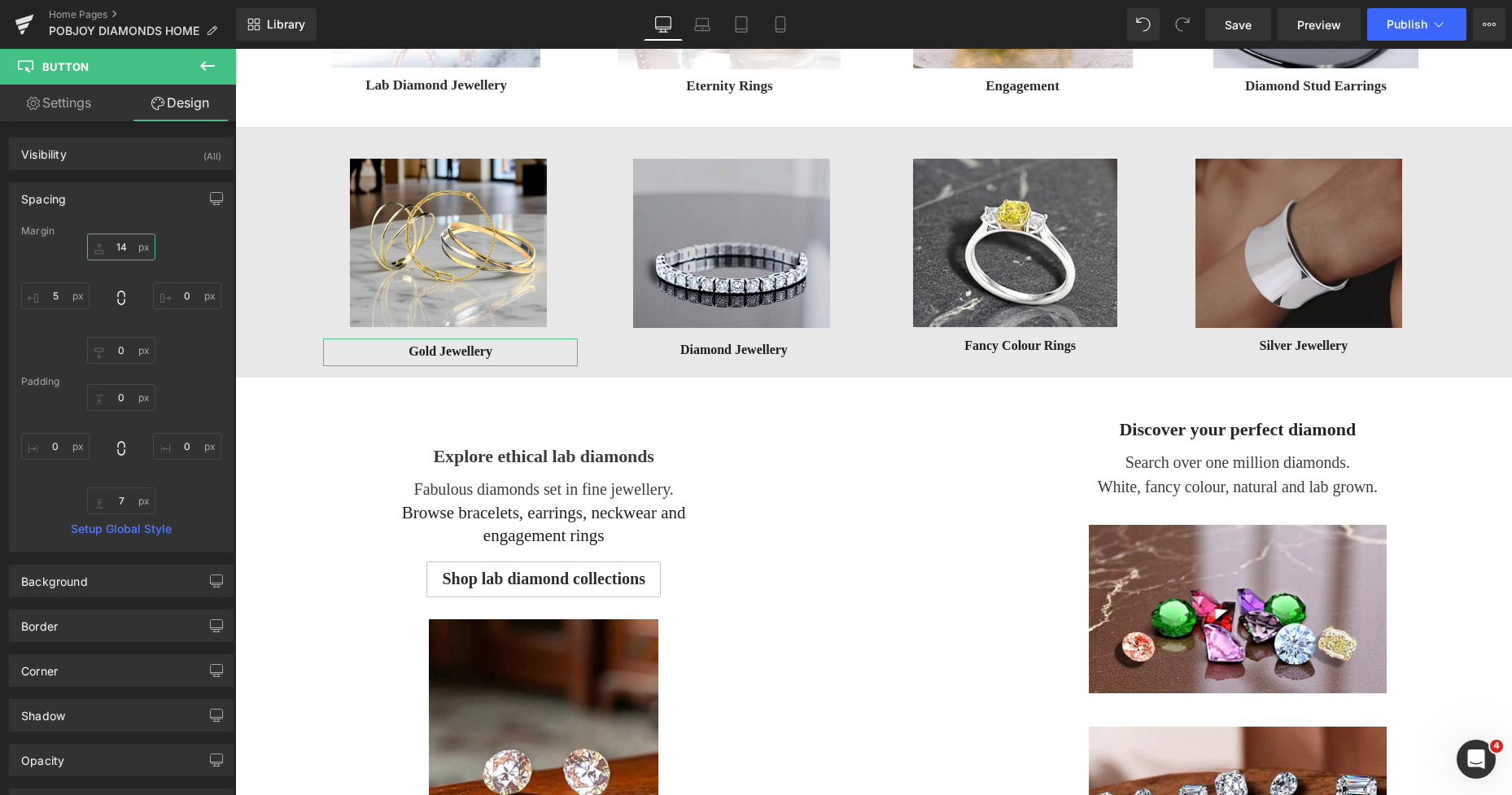
click at [118, 251] on input "text" at bounding box center [121, 246] width 69 height 27
type input "13"
click at [1224, 22] on link "Save" at bounding box center [1238, 24] width 66 height 33
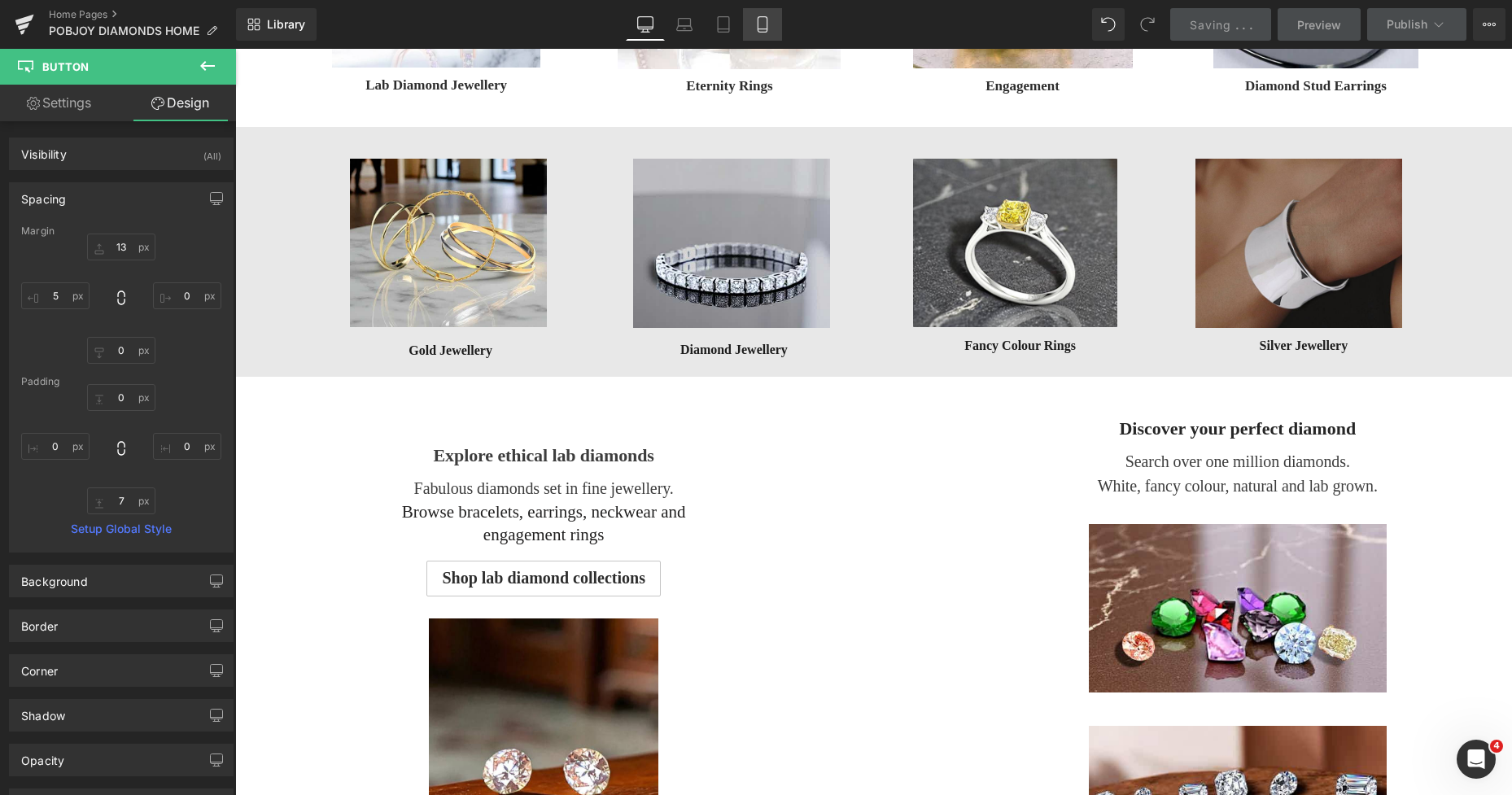
click at [767, 24] on icon at bounding box center [764, 24] width 9 height 15
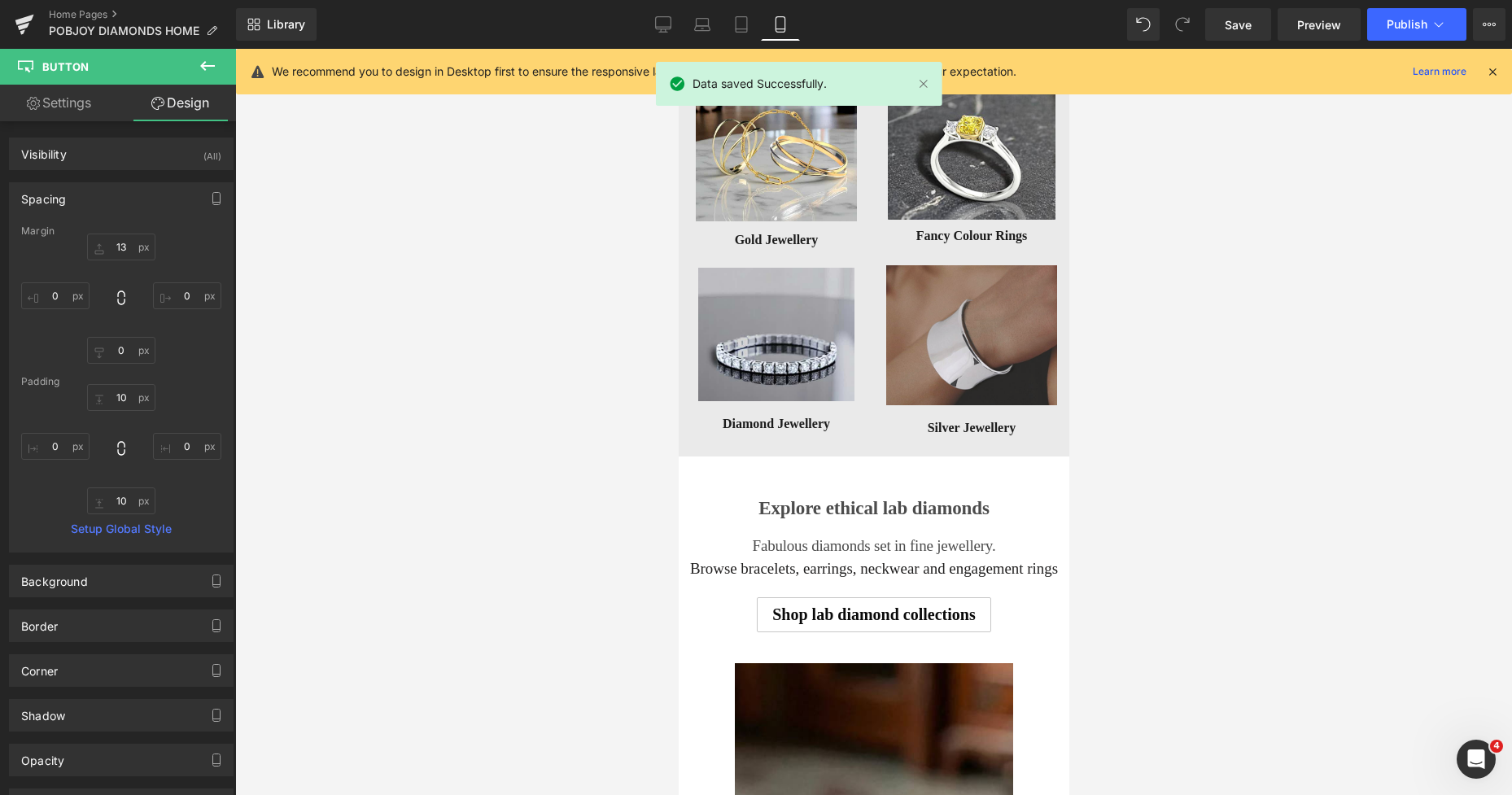
scroll to position [2642, 0]
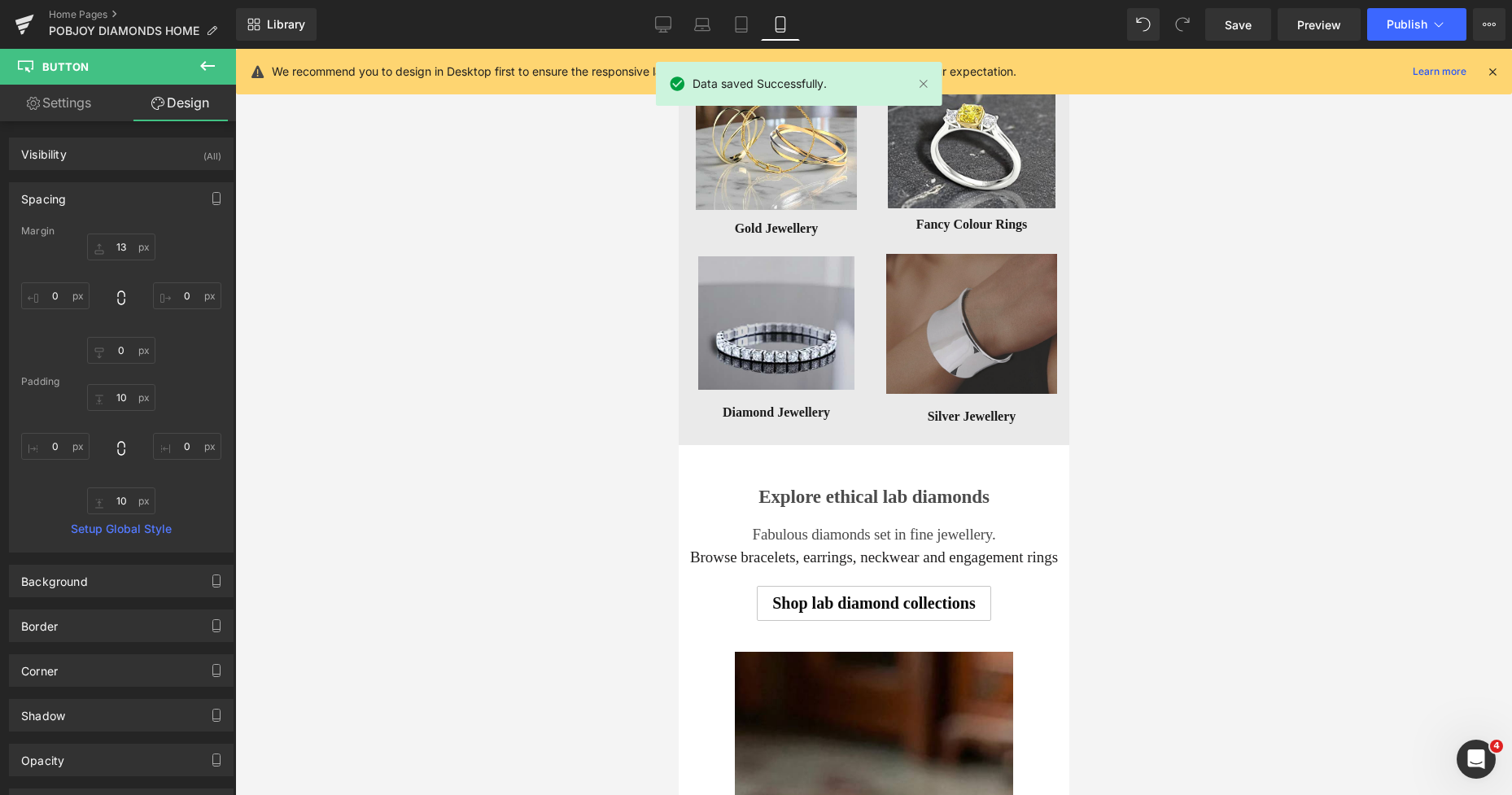
click at [978, 313] on img at bounding box center [971, 323] width 171 height 140
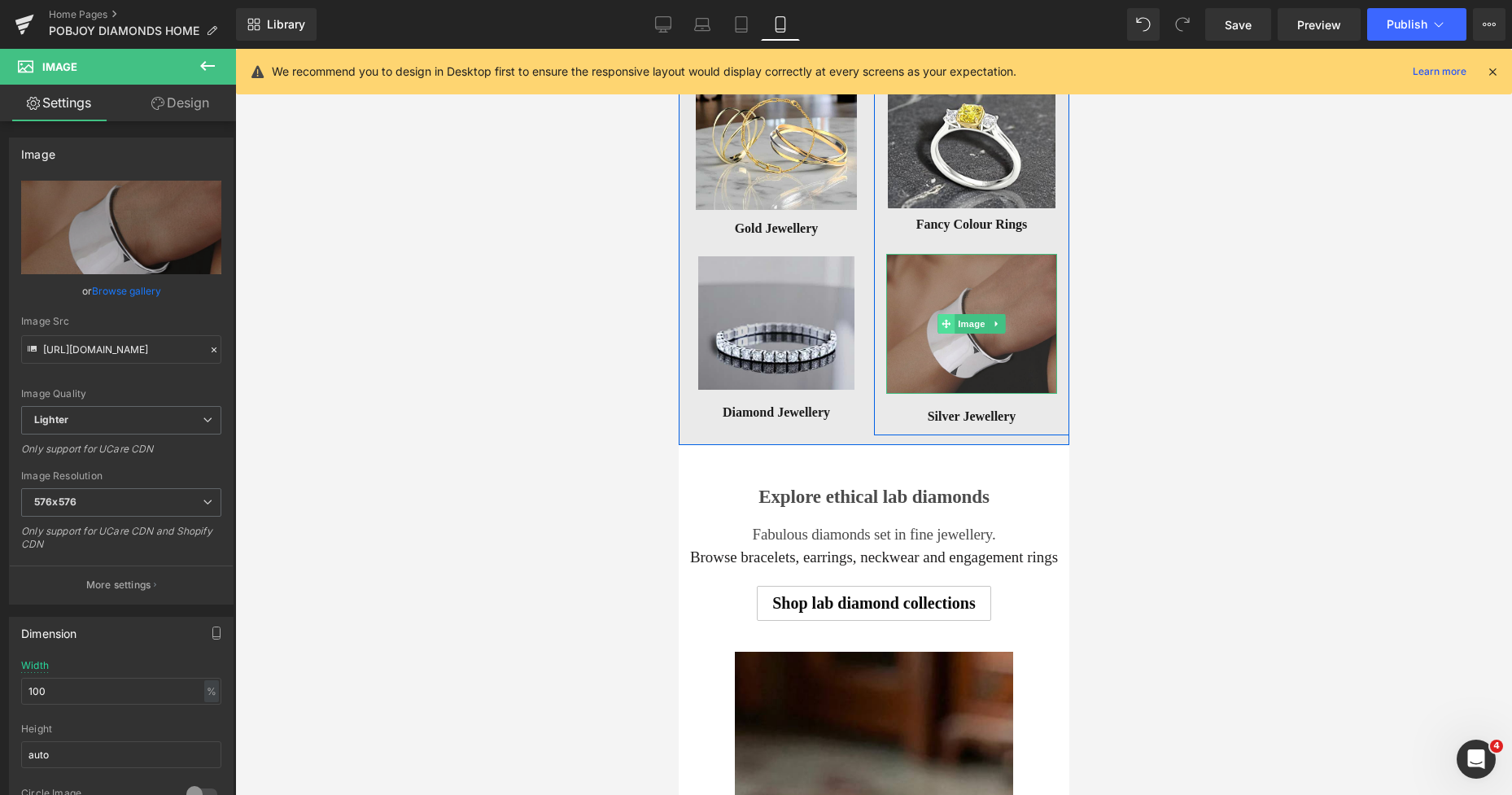
click at [941, 325] on icon at bounding box center [946, 323] width 9 height 9
drag, startPoint x: 71, startPoint y: 693, endPoint x: 17, endPoint y: 699, distance: 54.3
click at [17, 699] on div "100% Width 100 % % px auto Height auto 0 Circle Image" at bounding box center [120, 740] width 223 height 163
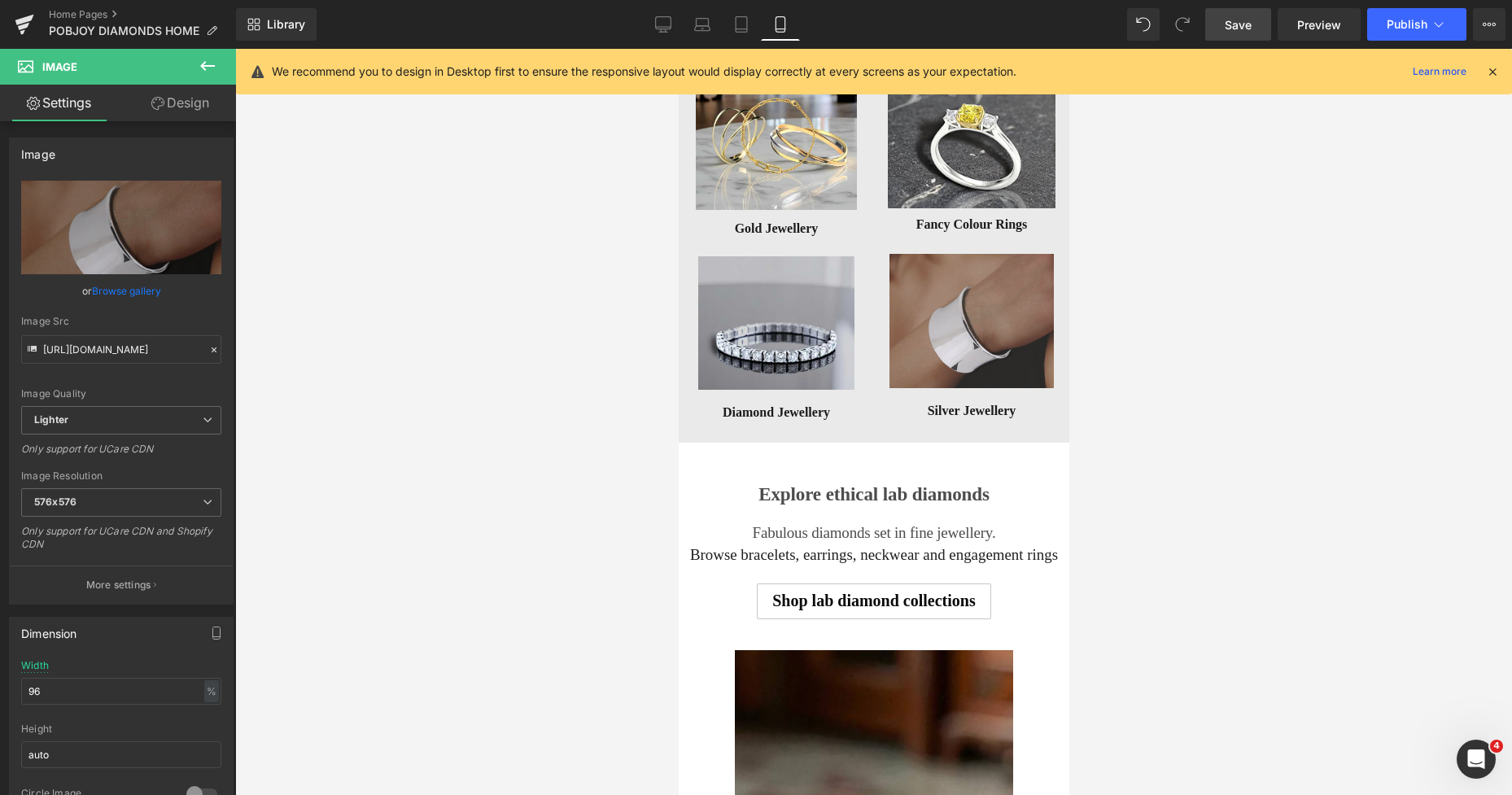
click at [1225, 25] on link "Save" at bounding box center [1238, 24] width 66 height 33
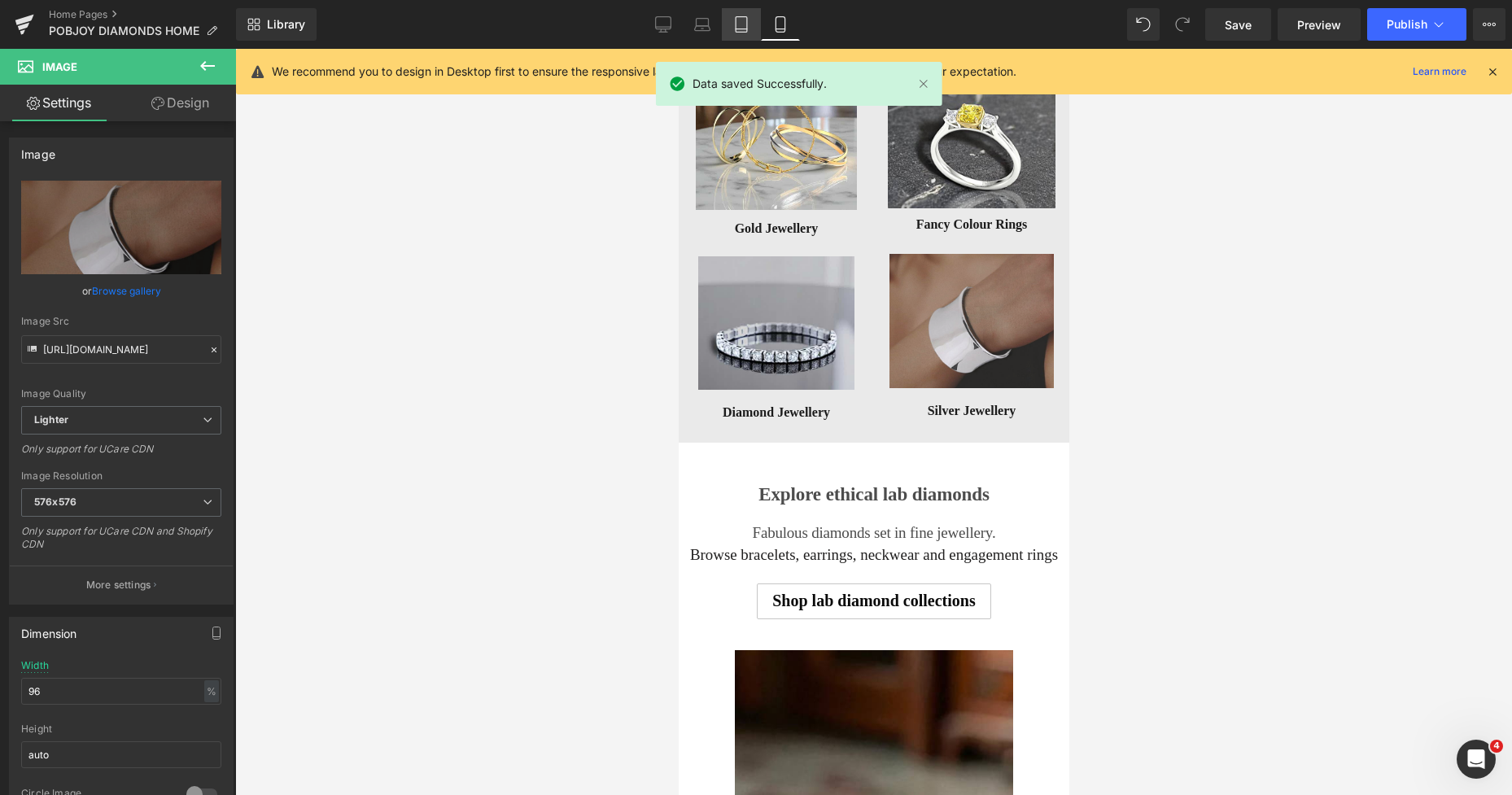
click at [748, 22] on icon at bounding box center [741, 24] width 11 height 15
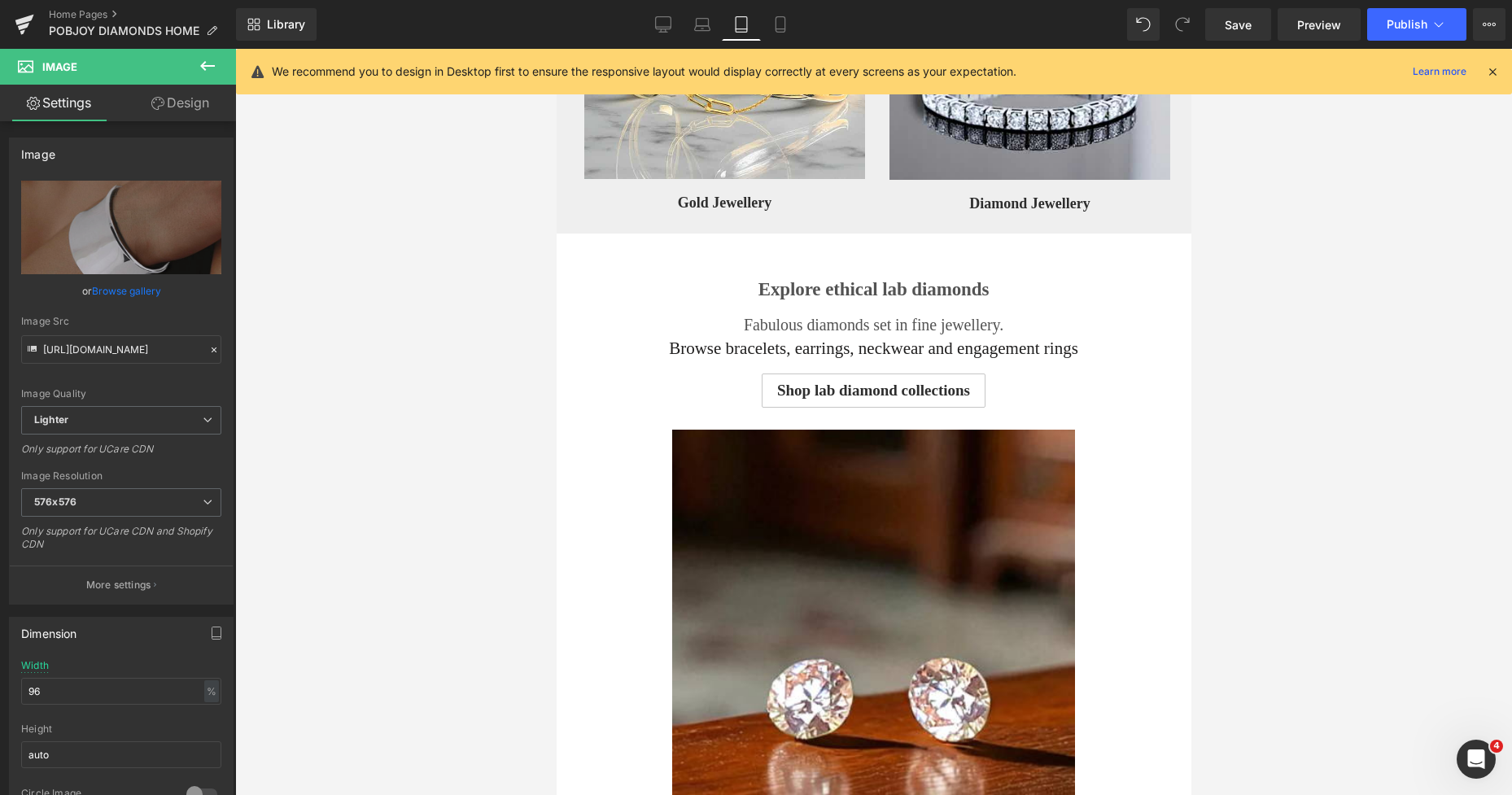
scroll to position [1642, 0]
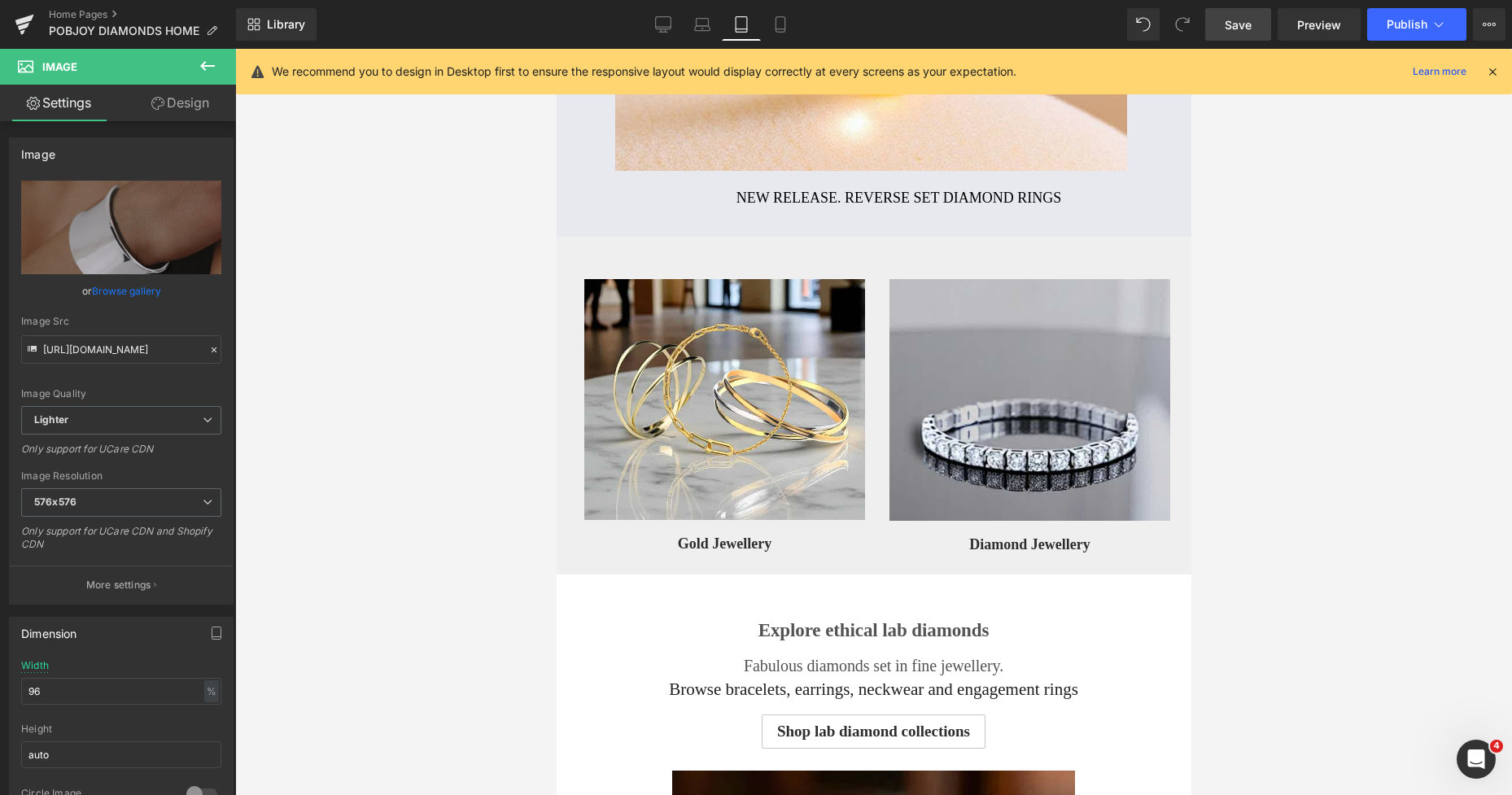
drag, startPoint x: 1242, startPoint y: 11, endPoint x: 581, endPoint y: 62, distance: 663.0
click at [1242, 11] on link "Save" at bounding box center [1238, 24] width 66 height 33
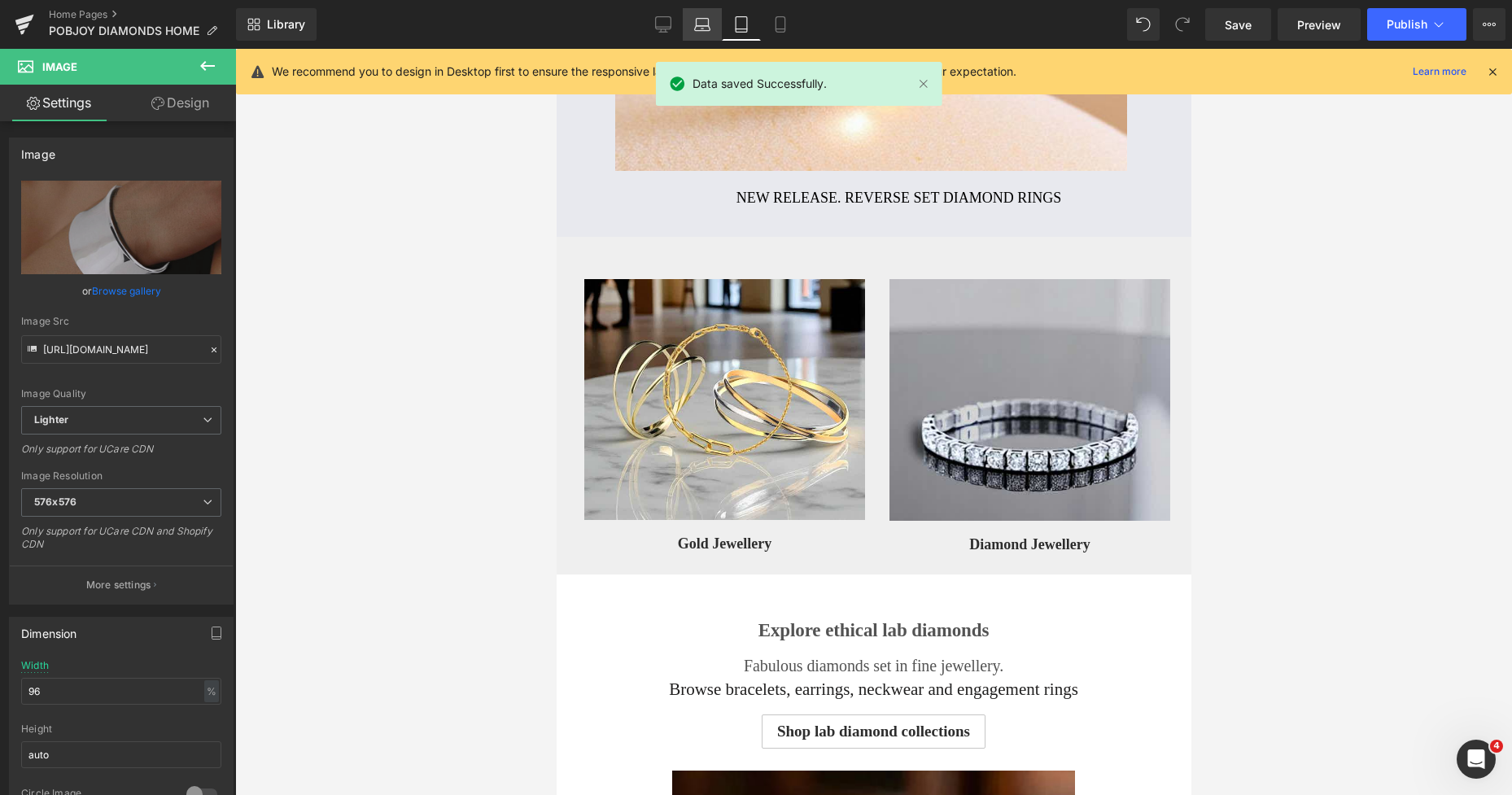
click at [704, 31] on icon at bounding box center [702, 28] width 15 height 5
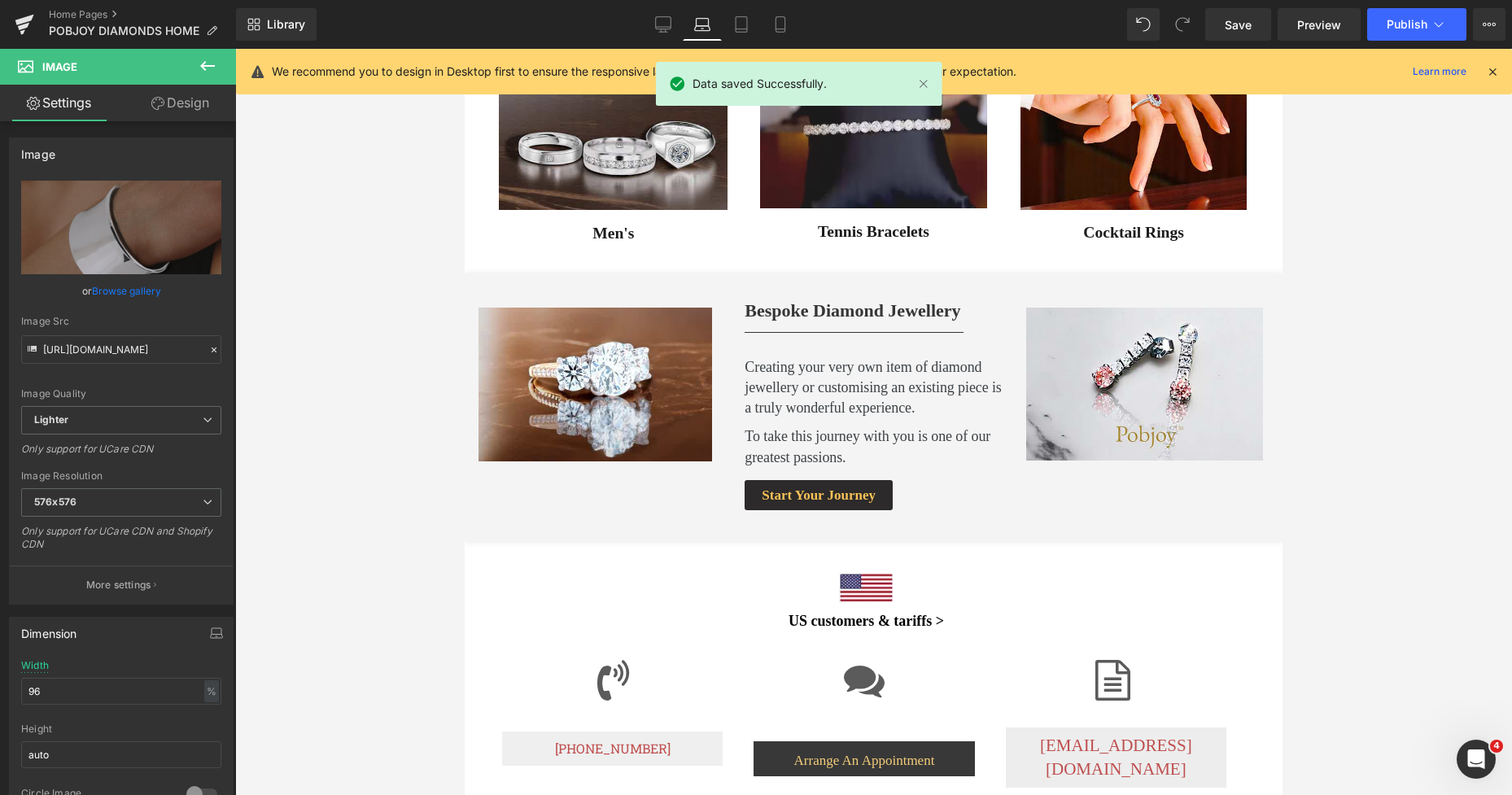
scroll to position [386, 0]
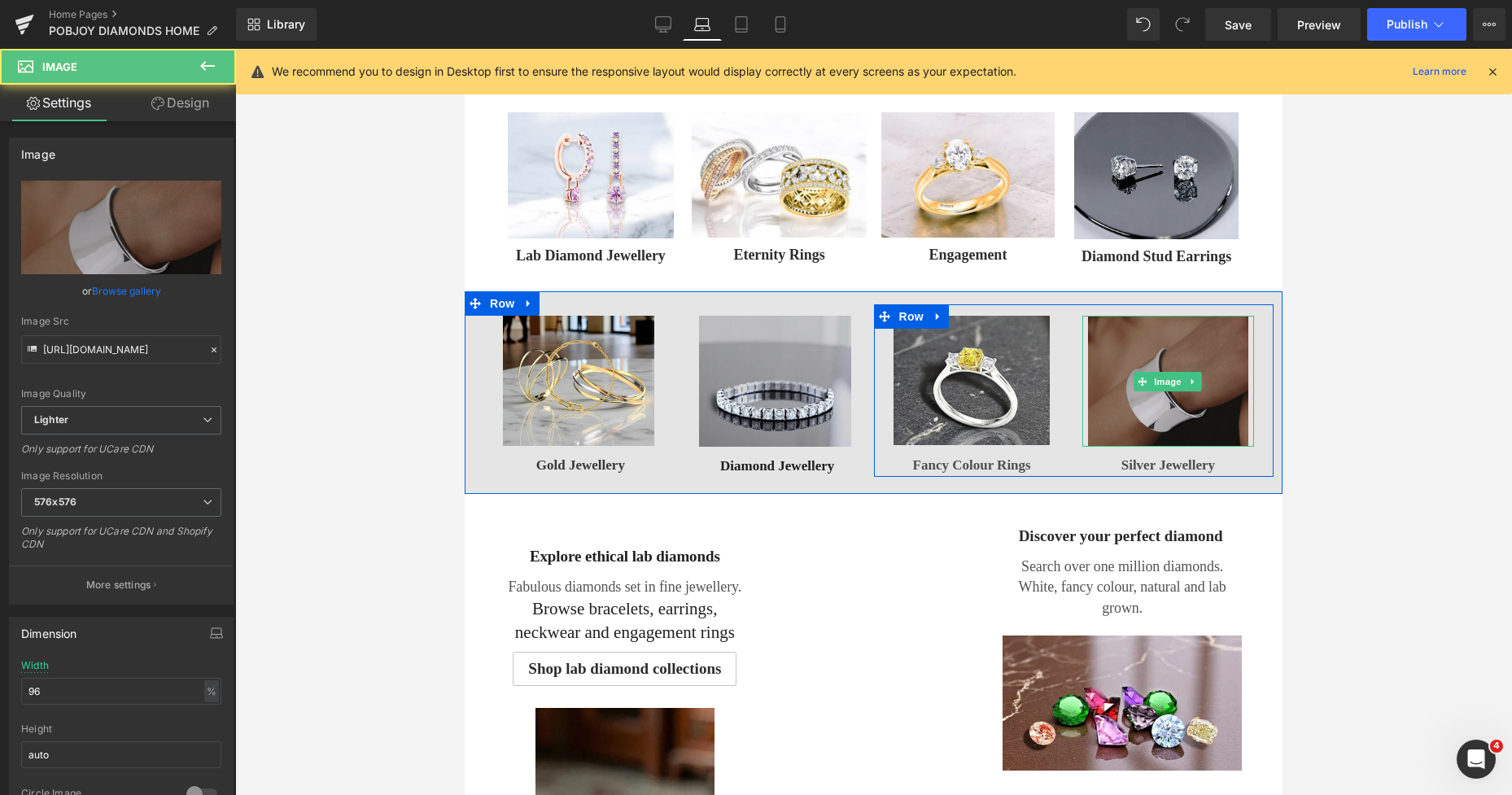
click at [1139, 336] on img at bounding box center [1168, 381] width 160 height 131
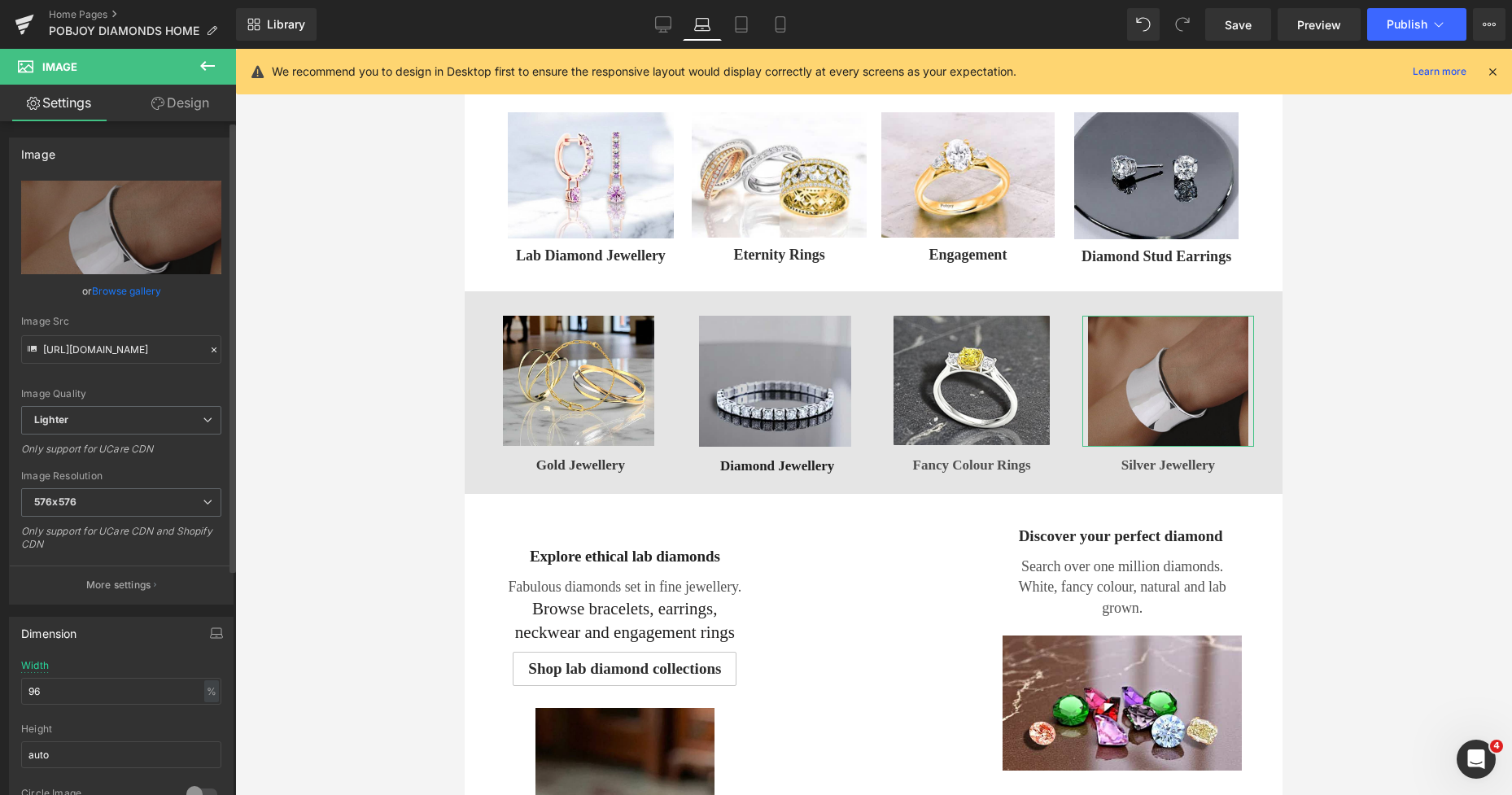
click at [71, 675] on div "Width 96 % % px" at bounding box center [121, 692] width 200 height 64
click at [70, 680] on input "96" at bounding box center [121, 691] width 200 height 27
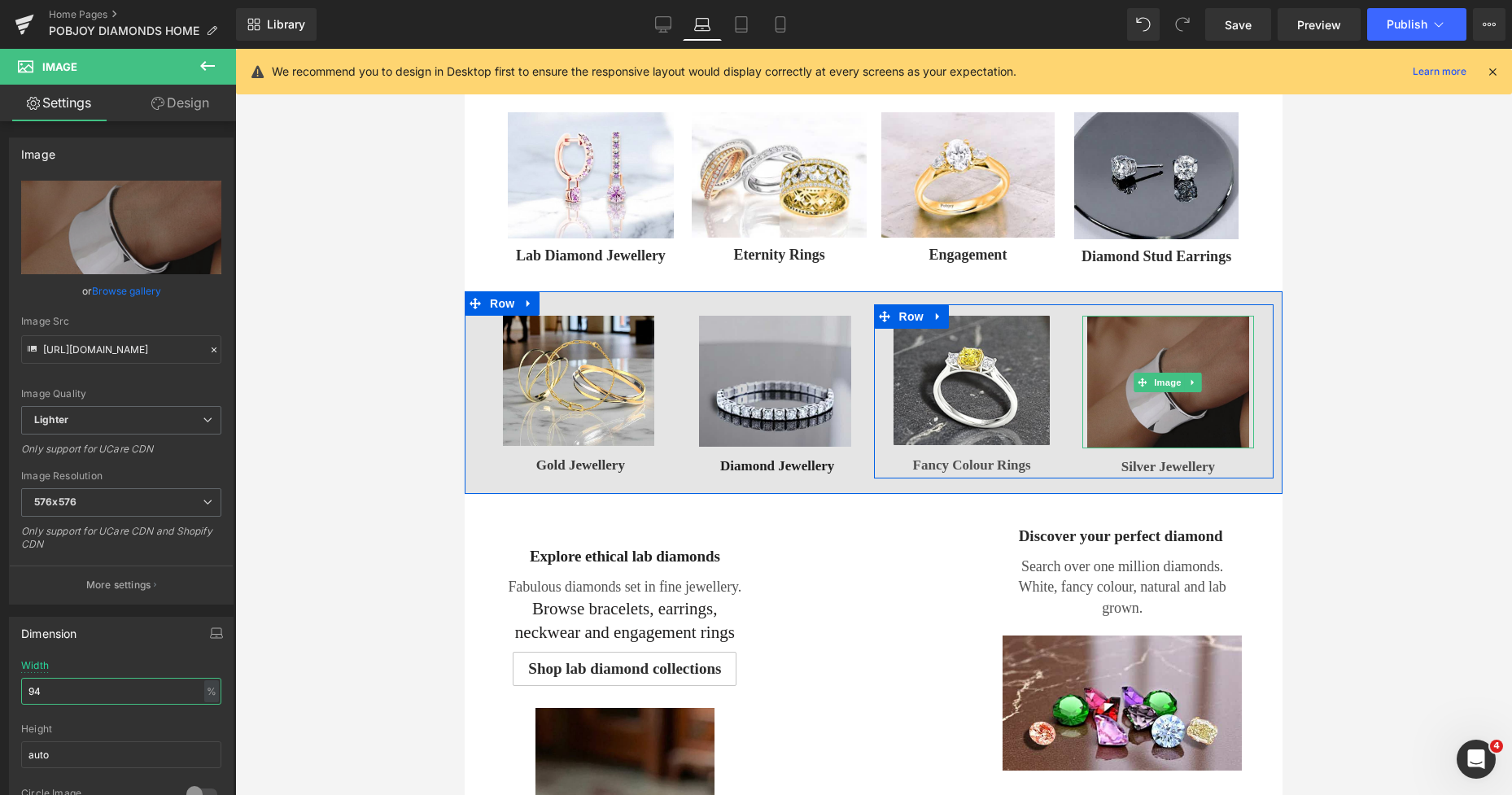
type input "94"
click at [1159, 348] on img at bounding box center [1168, 382] width 162 height 132
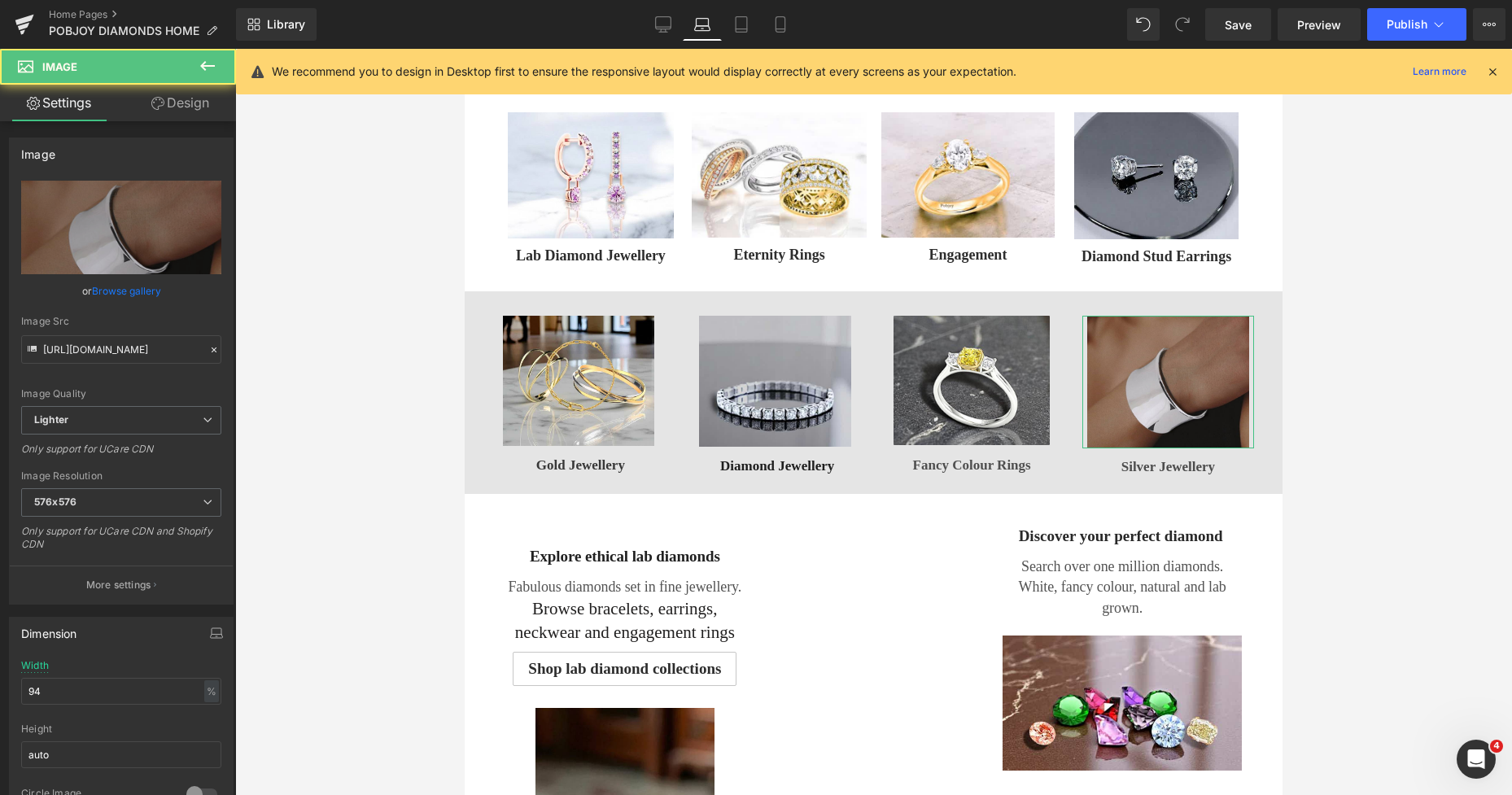
click at [190, 96] on link "Design" at bounding box center [181, 102] width 118 height 37
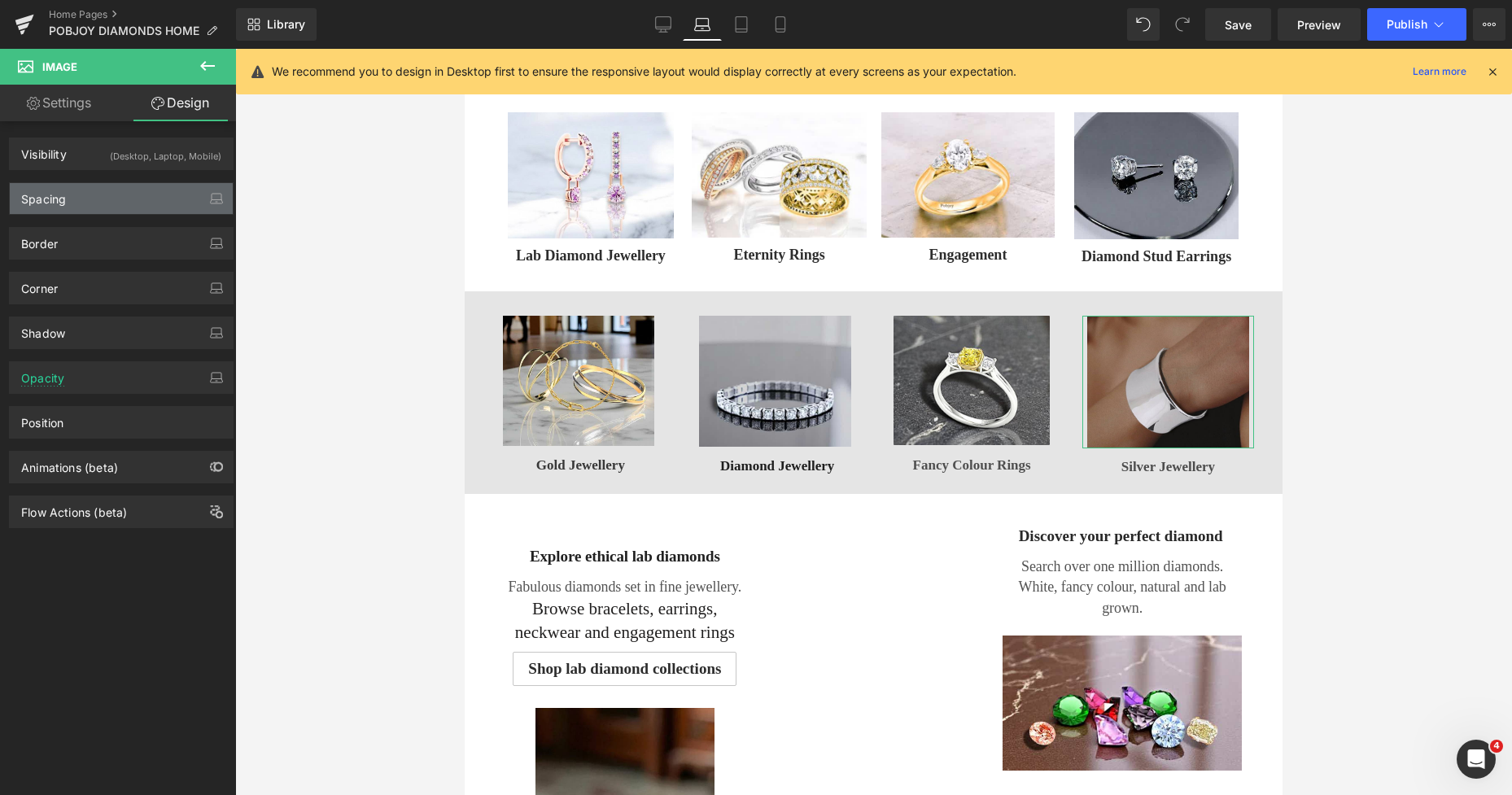
click at [114, 190] on div "Spacing" at bounding box center [120, 198] width 223 height 31
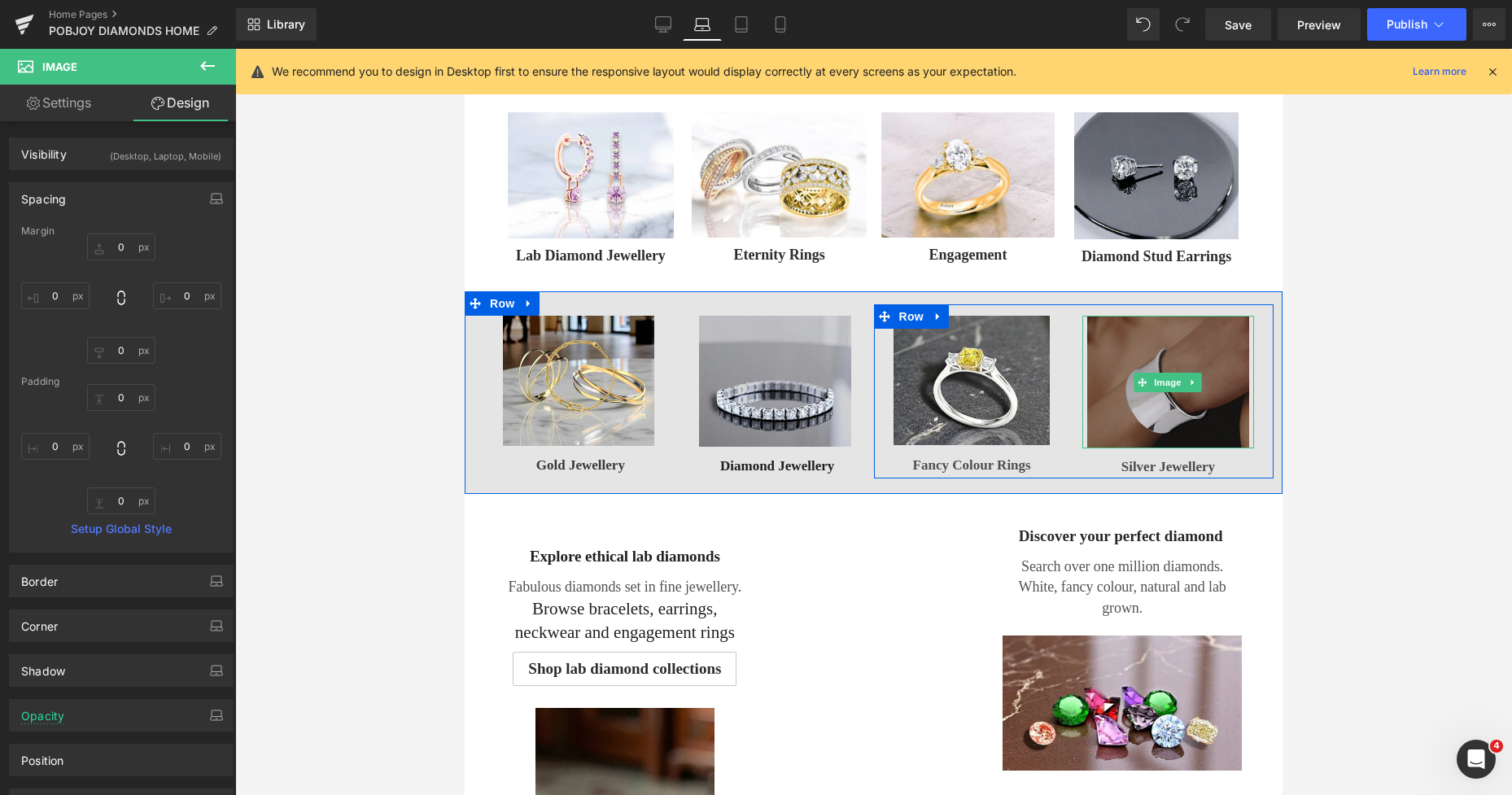
click at [1139, 320] on img at bounding box center [1168, 382] width 162 height 132
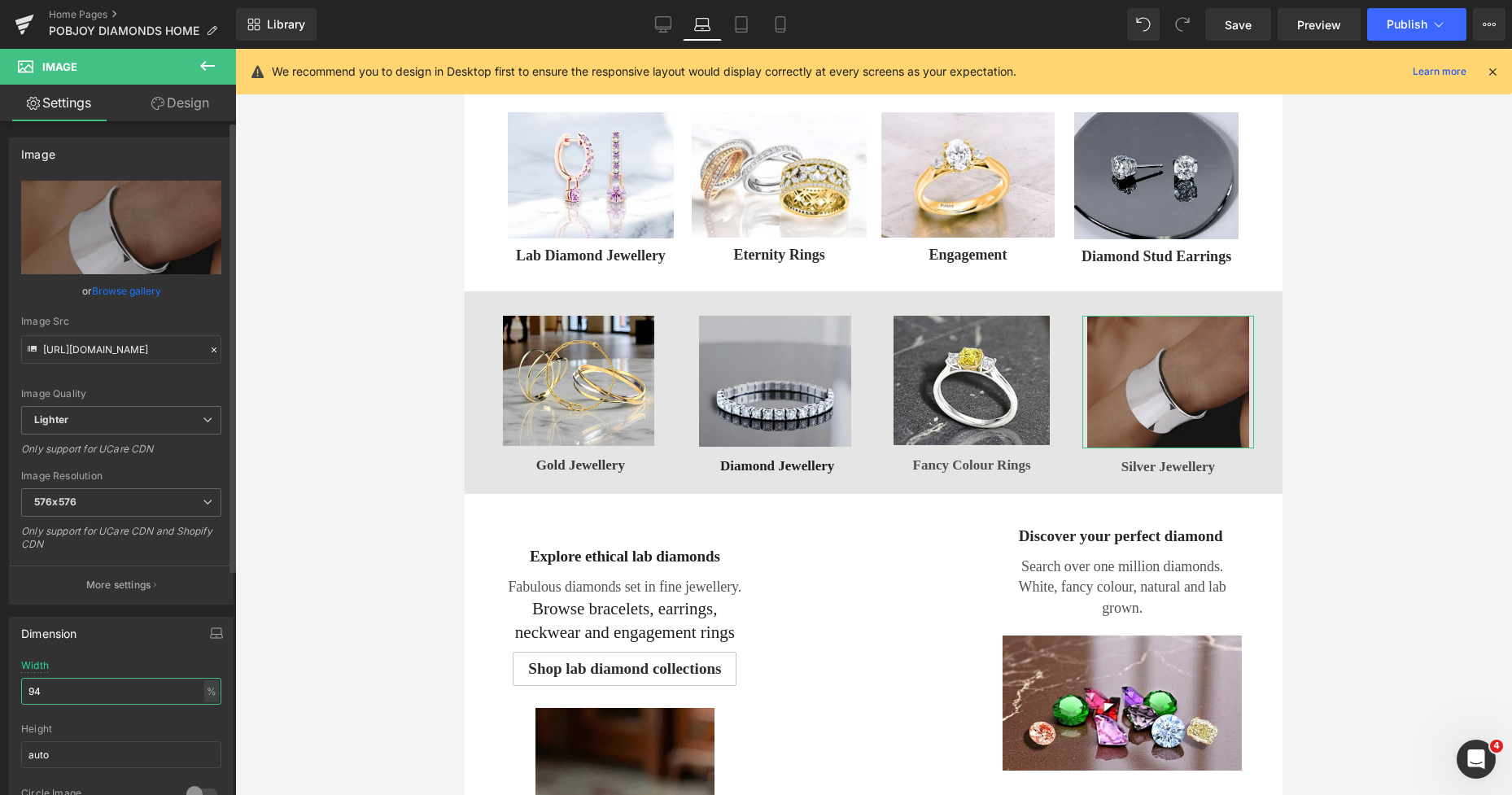
drag, startPoint x: 76, startPoint y: 682, endPoint x: 33, endPoint y: 687, distance: 43.3
click at [33, 687] on input "94" at bounding box center [121, 691] width 200 height 27
type input "93"
click at [1244, 23] on span "Save" at bounding box center [1238, 24] width 27 height 17
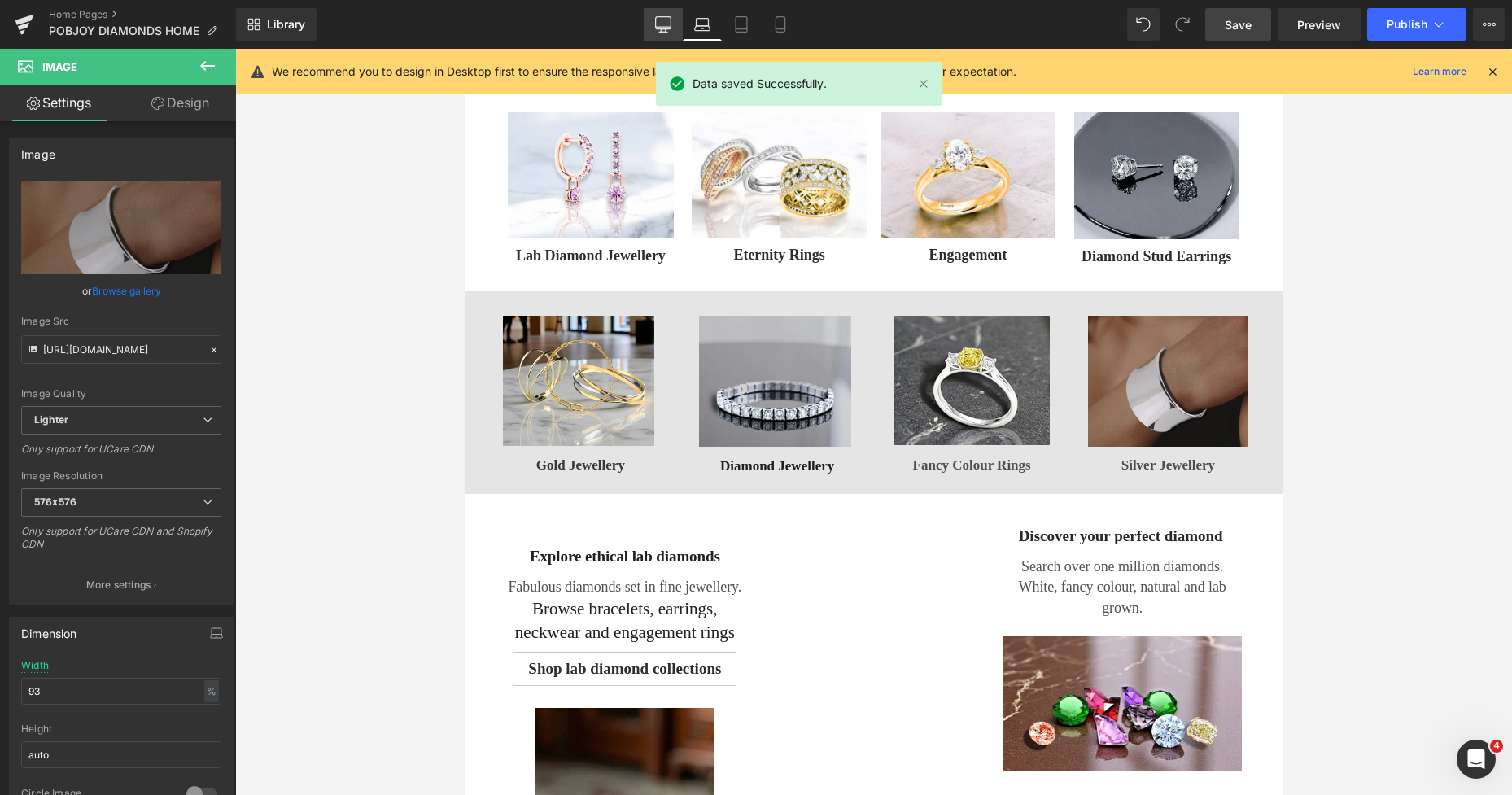
click at [672, 26] on link "Desktop" at bounding box center [664, 24] width 39 height 33
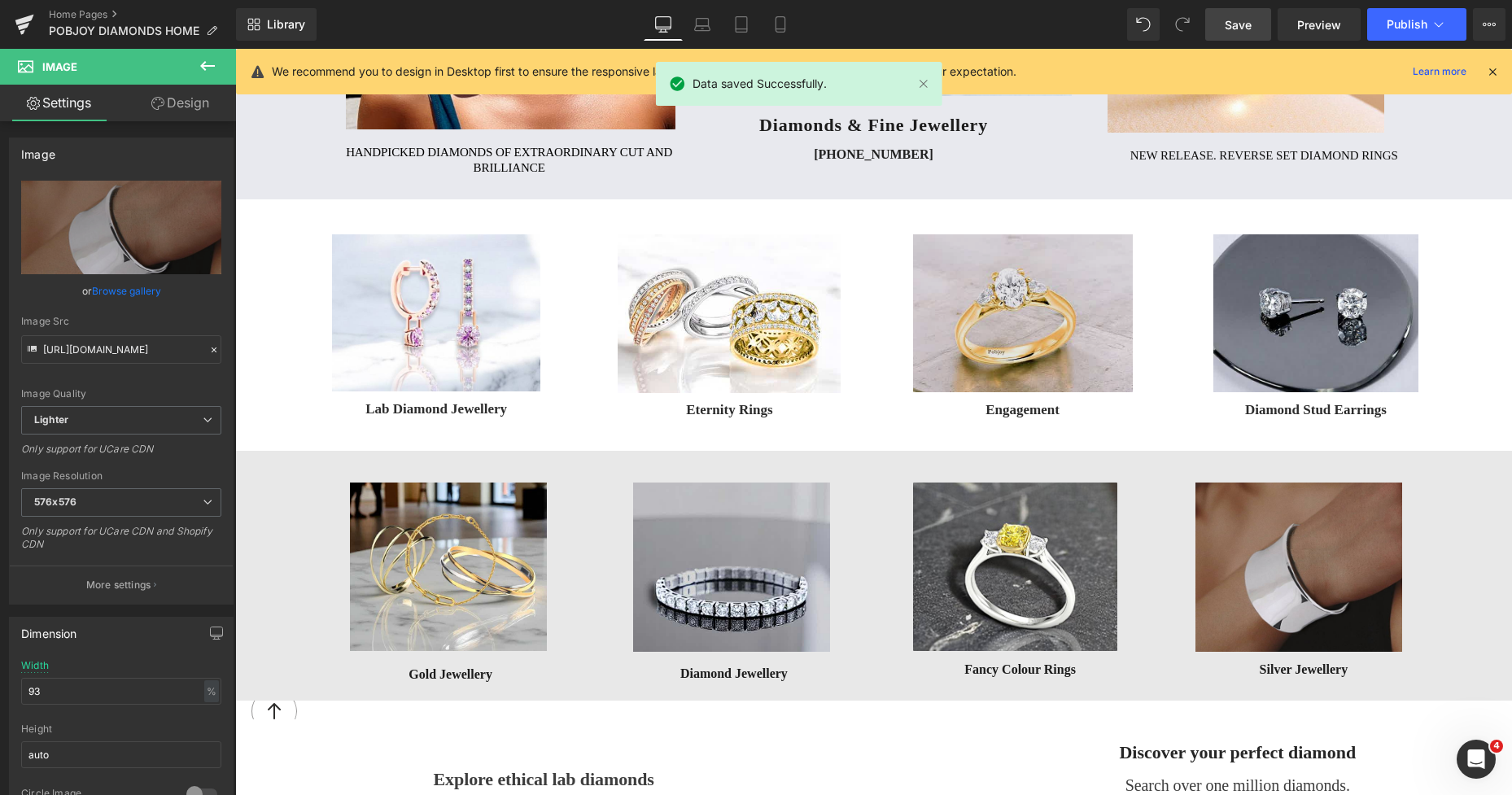
scroll to position [590, 0]
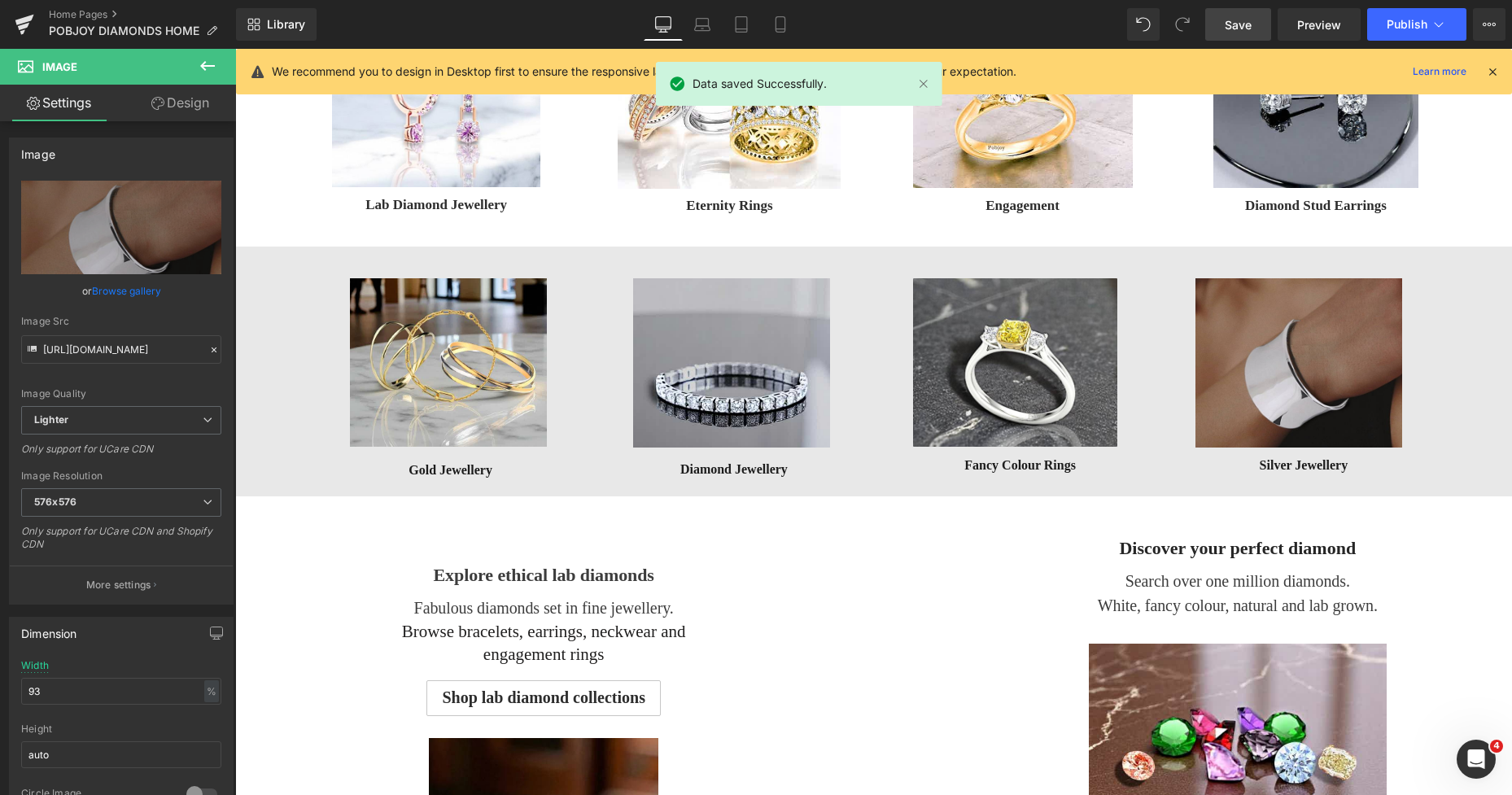
click at [1237, 24] on span "Save" at bounding box center [1238, 24] width 27 height 17
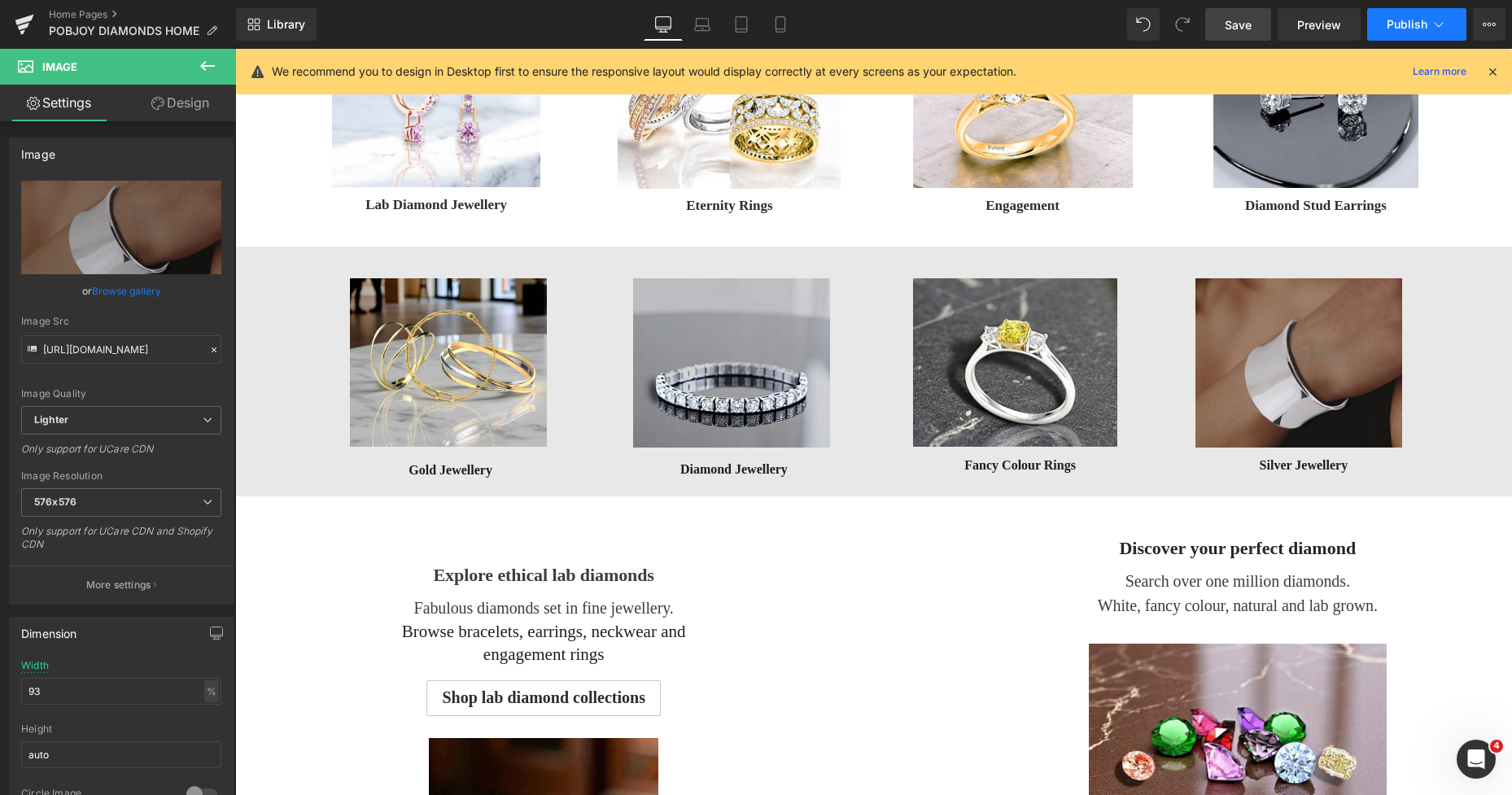
click at [1402, 21] on span "Publish" at bounding box center [1407, 24] width 40 height 13
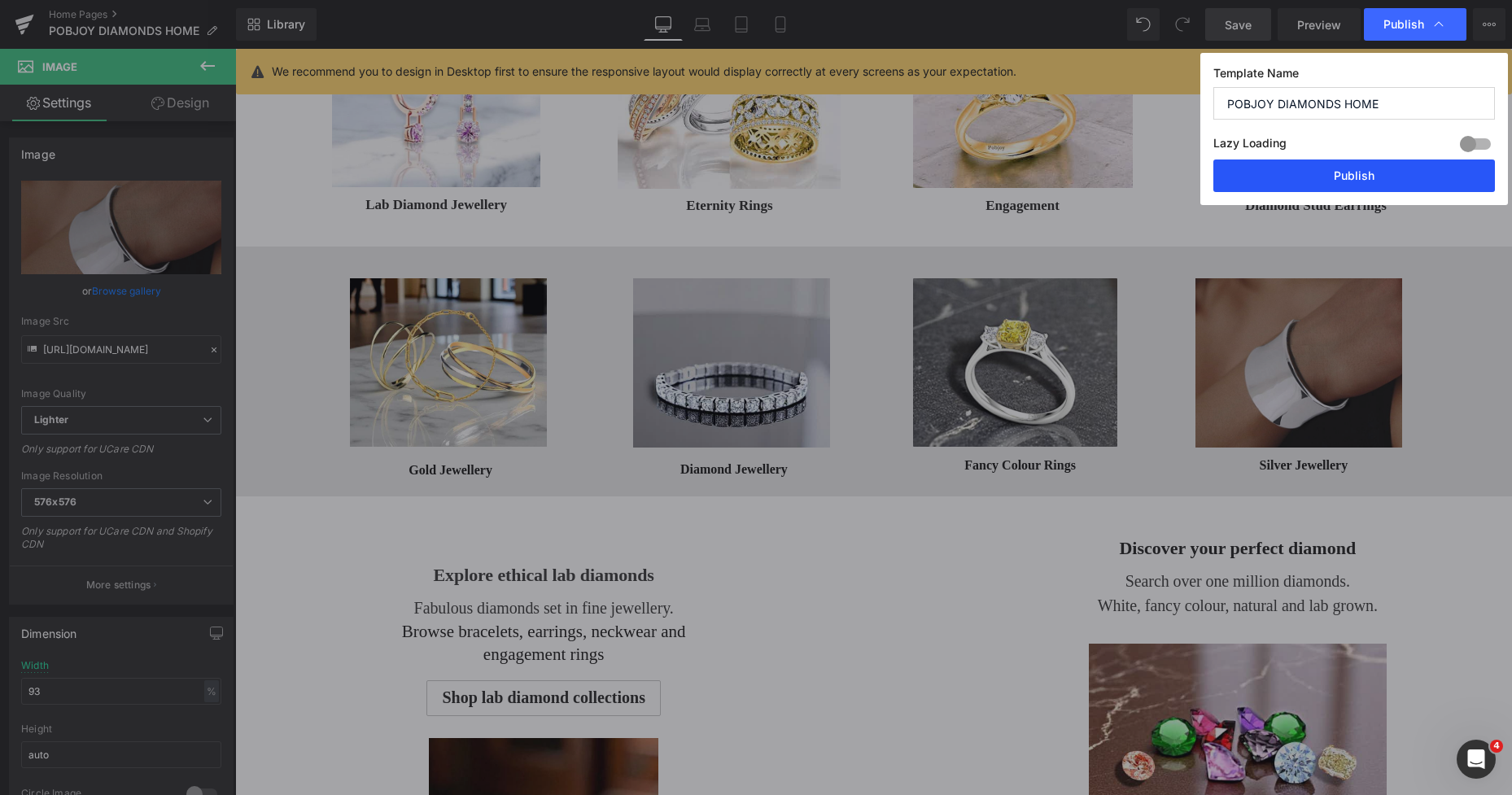
click at [1340, 173] on button "Publish" at bounding box center [1354, 176] width 281 height 33
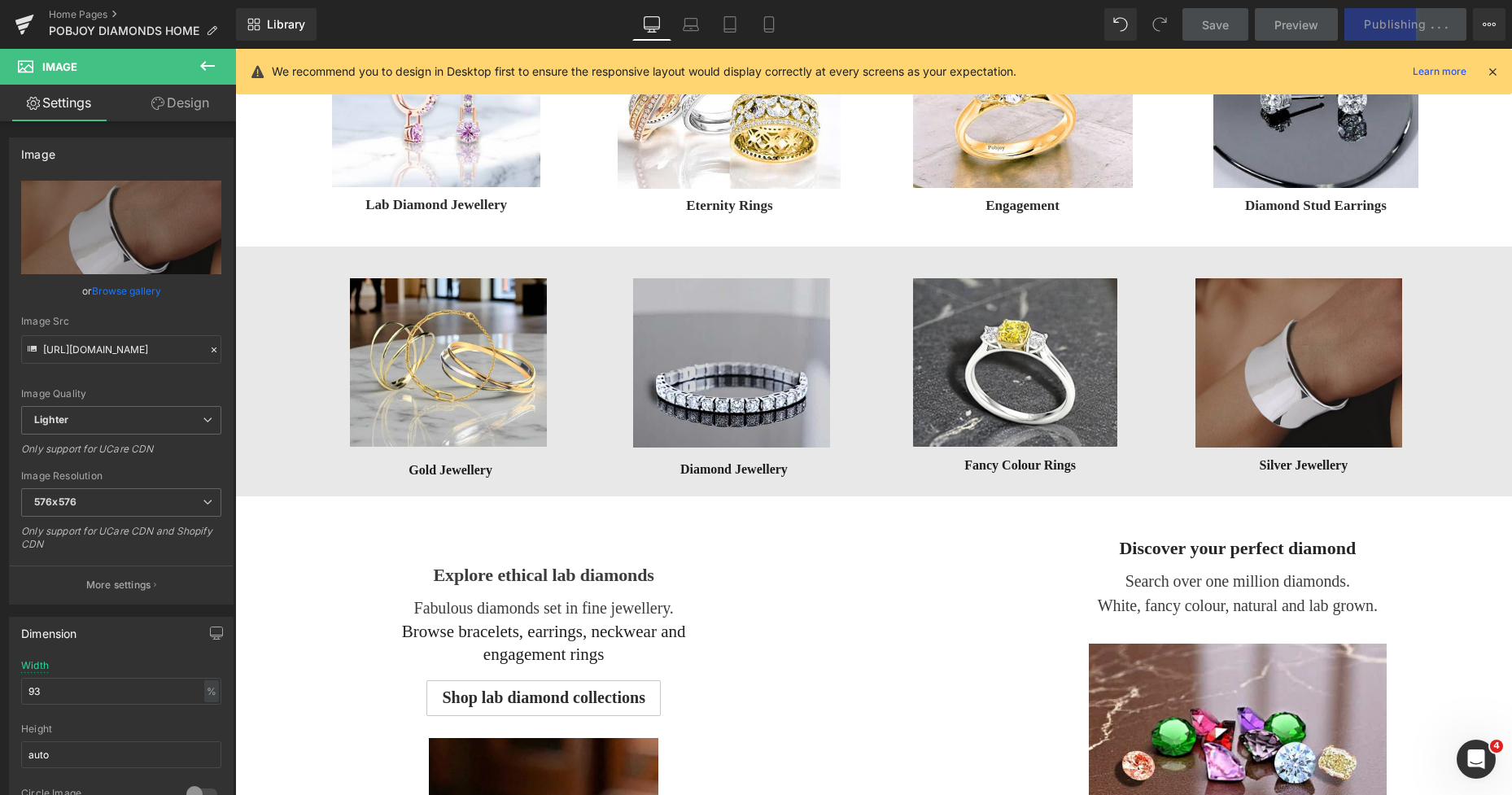
drag, startPoint x: 1504, startPoint y: 184, endPoint x: 1612, endPoint y: 88, distance: 144.5
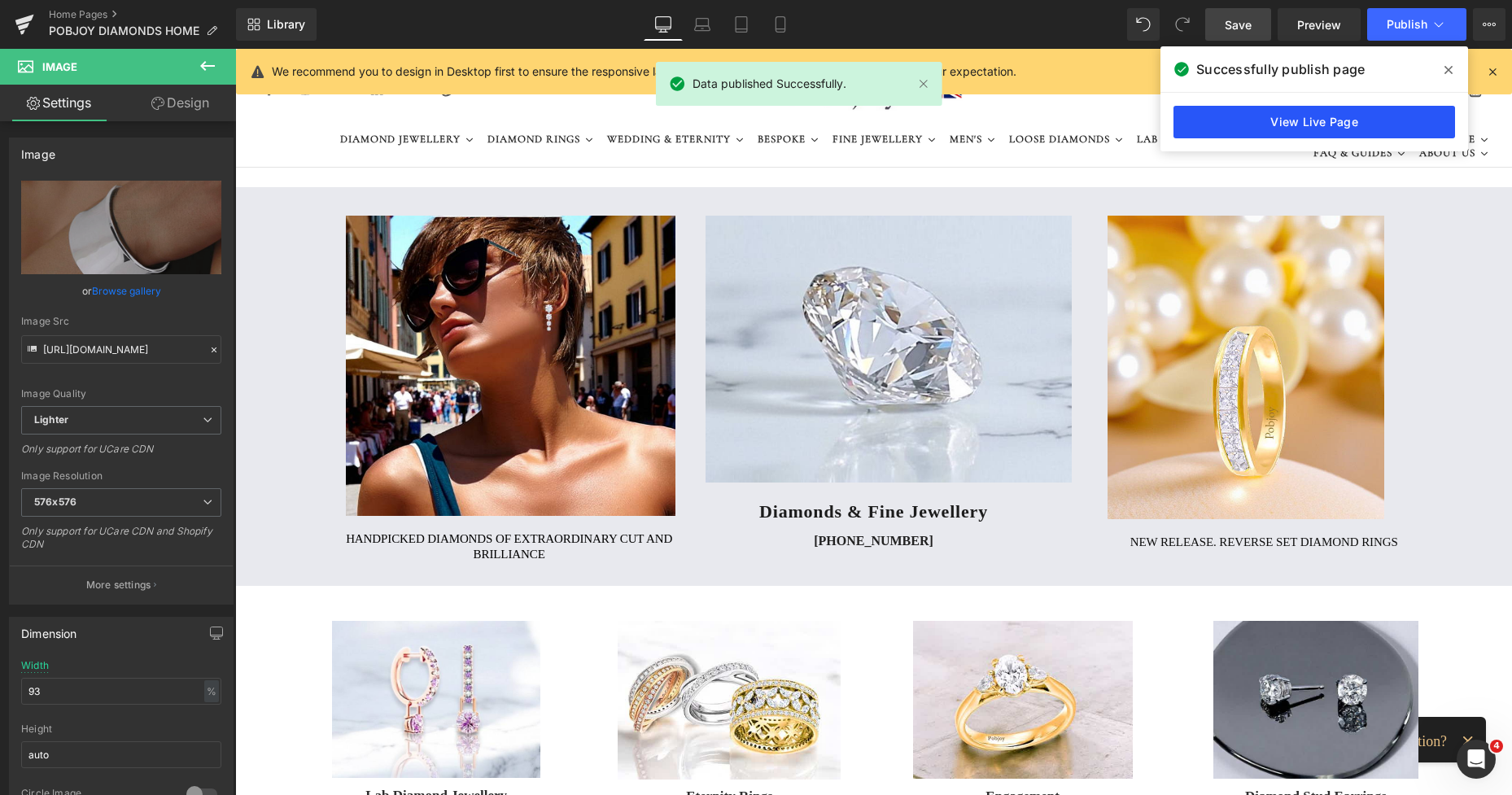
click at [1332, 124] on link "View Live Page" at bounding box center [1314, 122] width 281 height 33
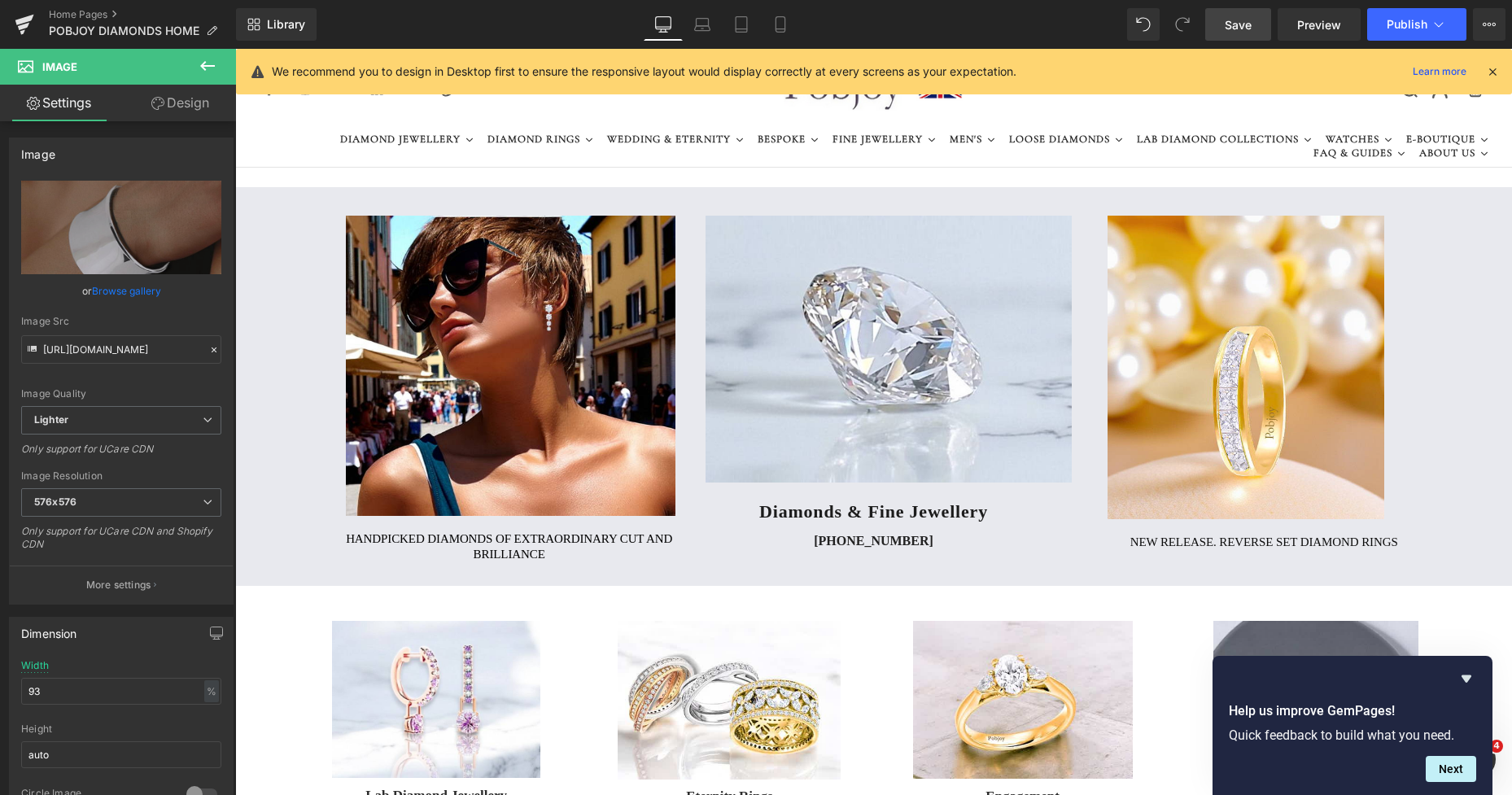
click at [1240, 23] on span "Save" at bounding box center [1238, 24] width 27 height 17
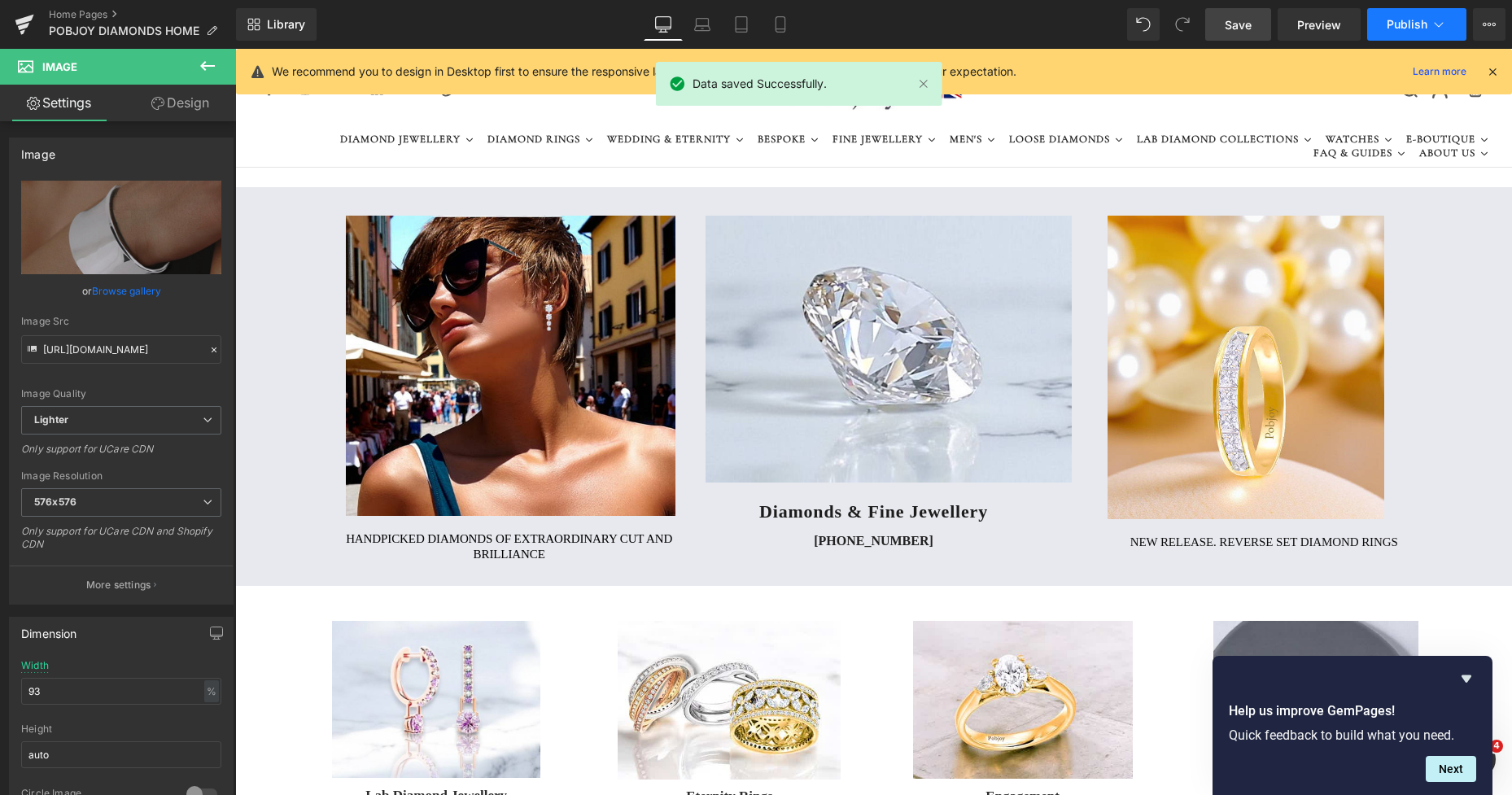
click at [1390, 23] on span "Publish" at bounding box center [1407, 24] width 40 height 13
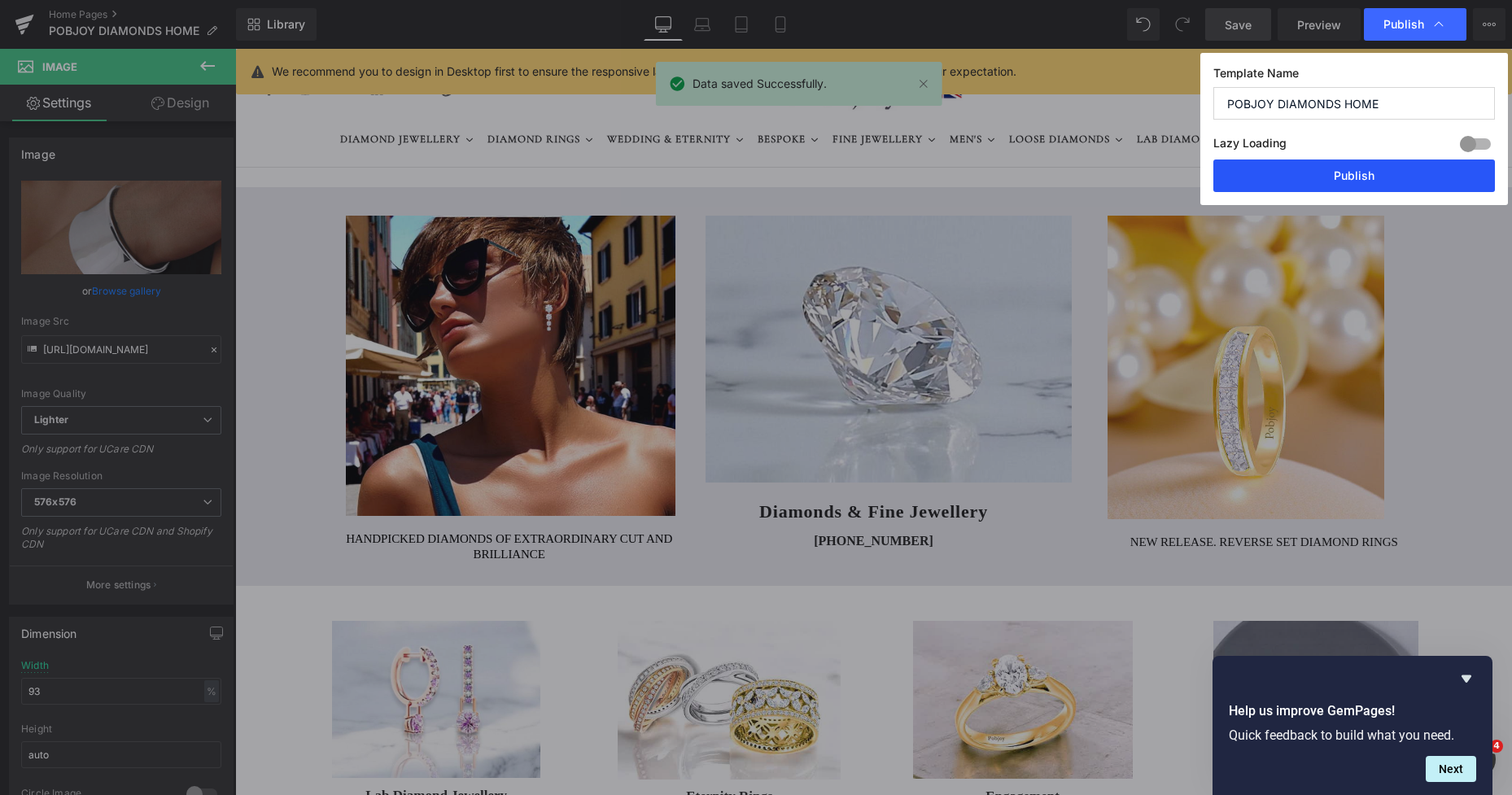
click at [1345, 173] on button "Publish" at bounding box center [1354, 176] width 281 height 33
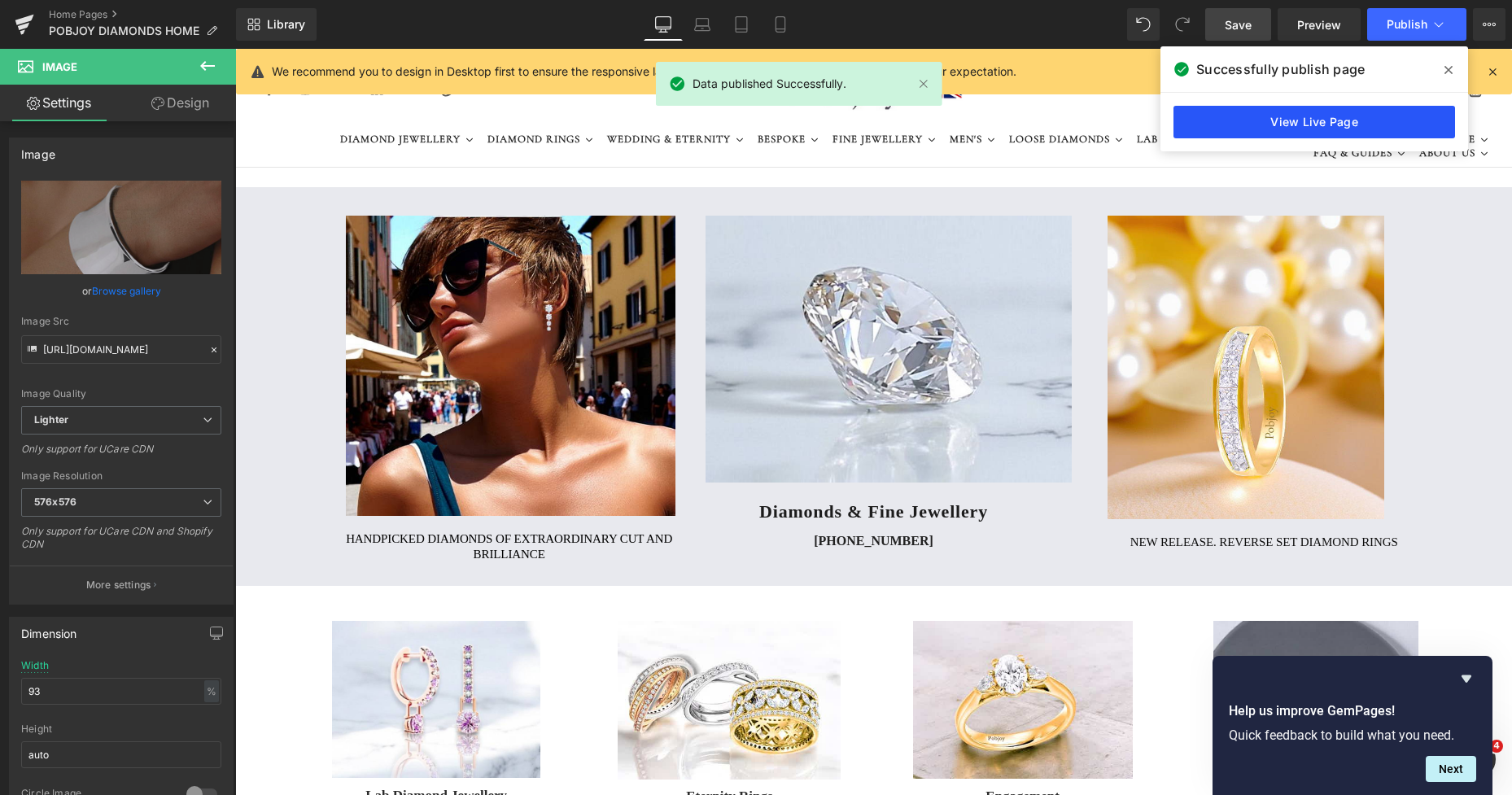
click at [1307, 124] on link "View Live Page" at bounding box center [1314, 122] width 281 height 33
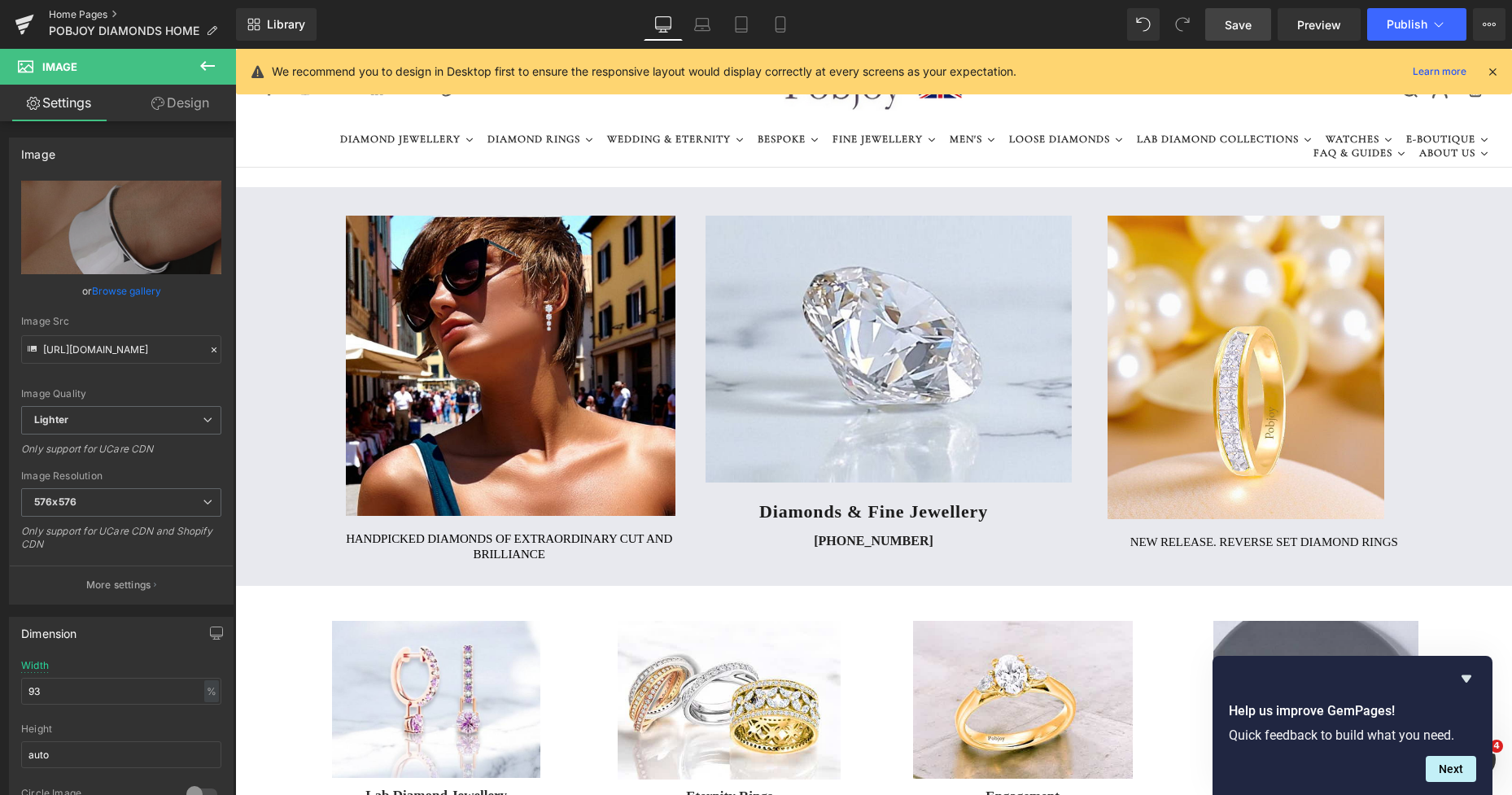
click at [98, 15] on link "Home Pages" at bounding box center [142, 15] width 187 height 13
